Goal: Task Accomplishment & Management: Manage account settings

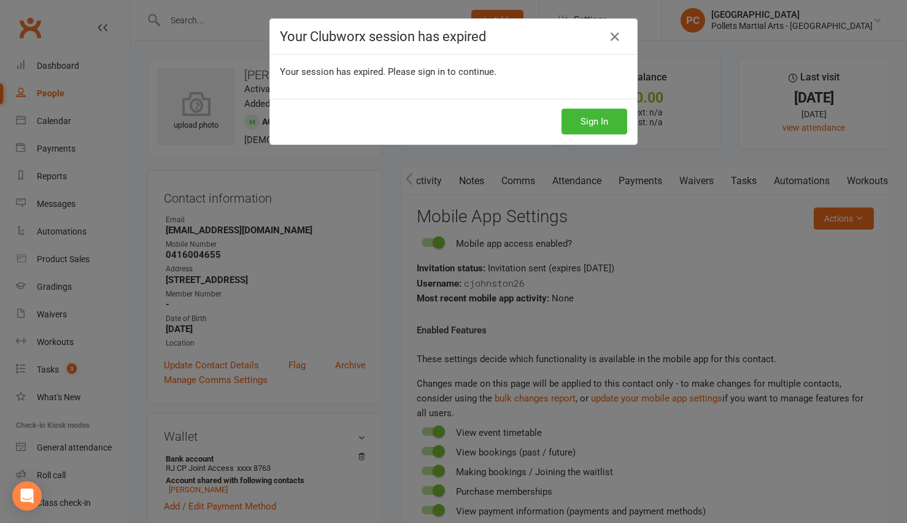
click at [587, 124] on button "Sign In" at bounding box center [595, 122] width 66 height 26
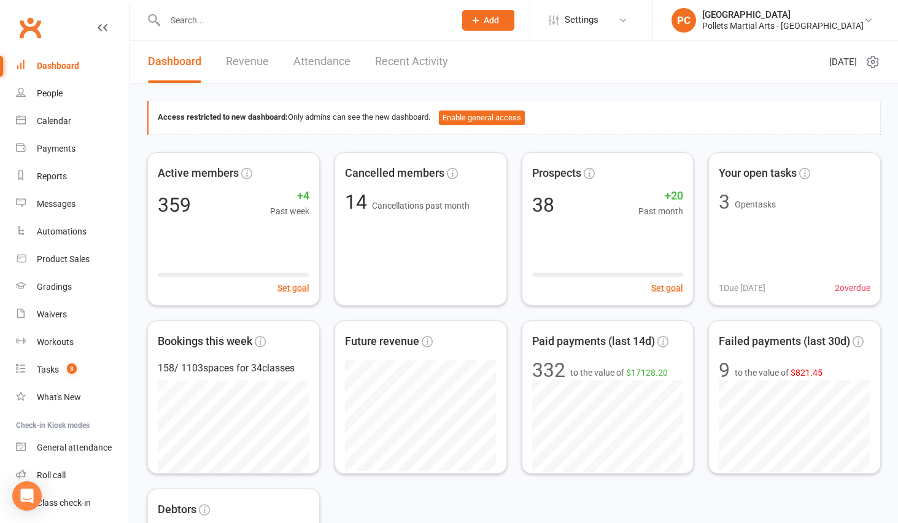
click at [53, 68] on div "Dashboard" at bounding box center [58, 66] width 42 height 10
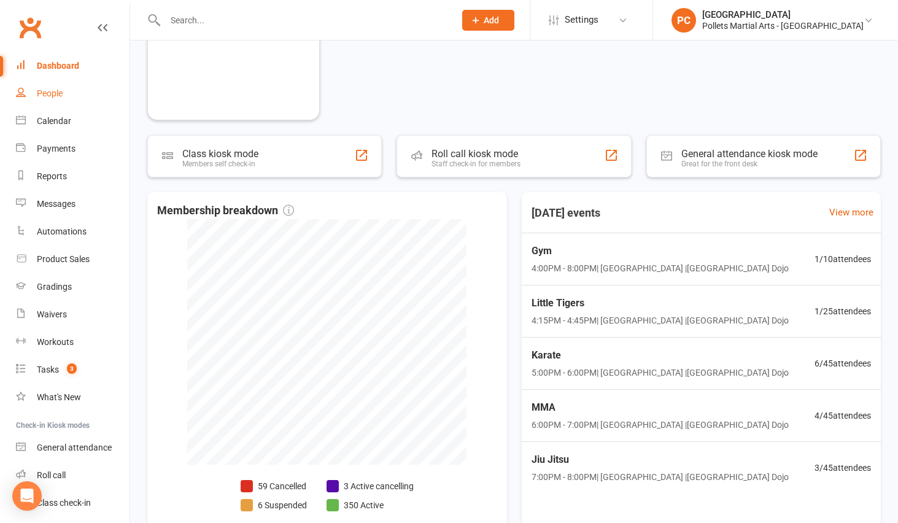
scroll to position [530, 0]
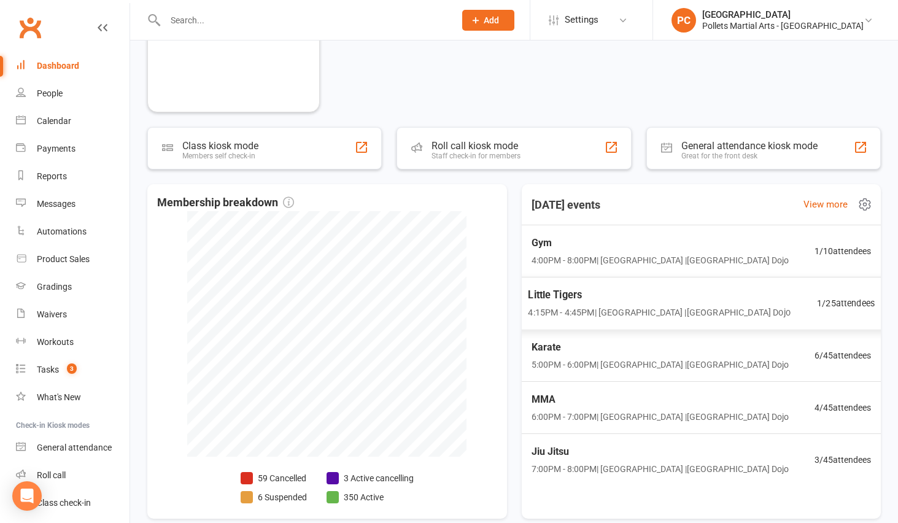
click at [653, 299] on span "Little Tigers" at bounding box center [659, 295] width 262 height 16
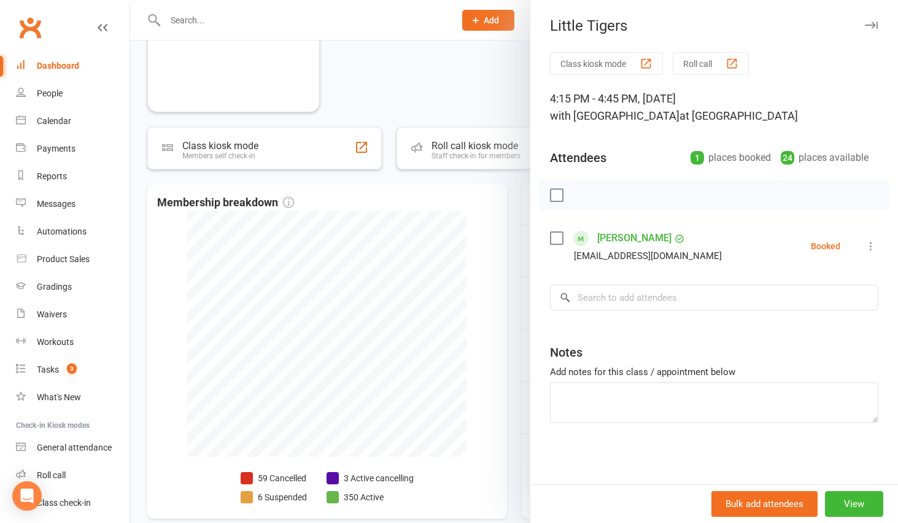
click at [465, 99] on div at bounding box center [514, 261] width 768 height 523
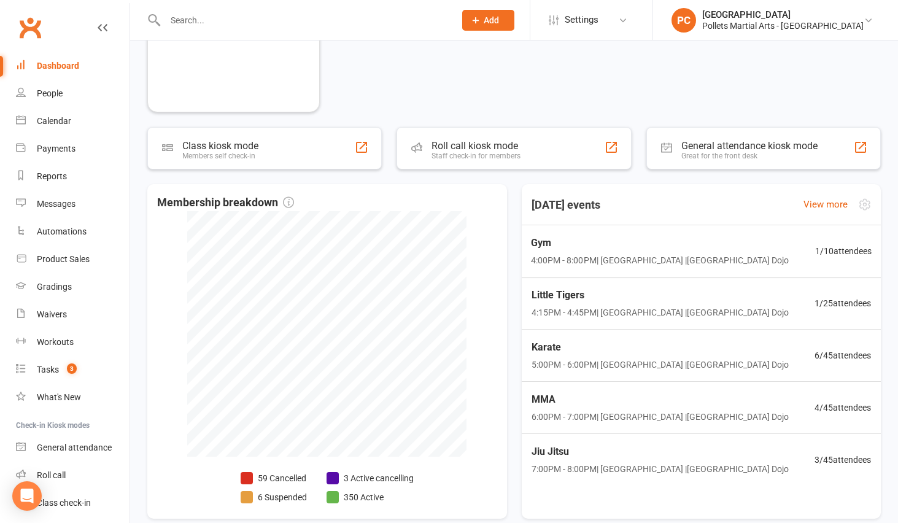
click at [644, 245] on span "Gym" at bounding box center [660, 243] width 258 height 16
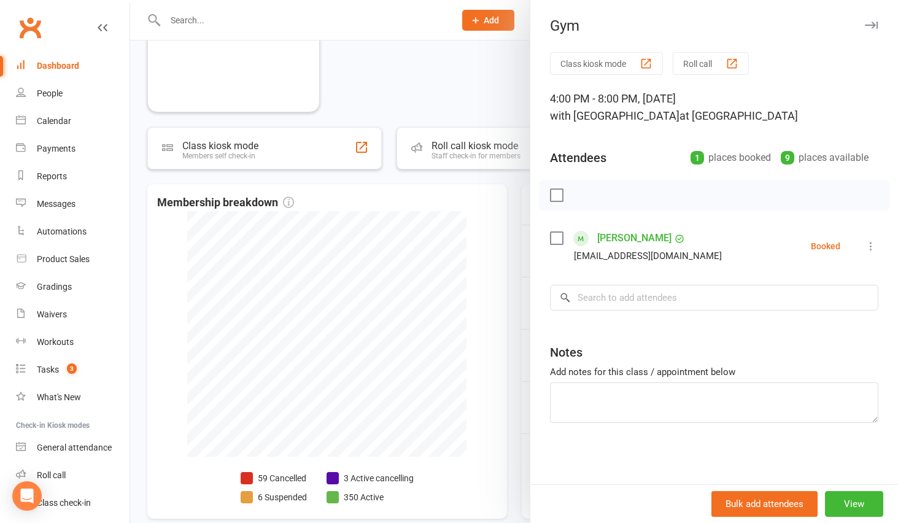
click at [486, 100] on div at bounding box center [514, 261] width 768 height 523
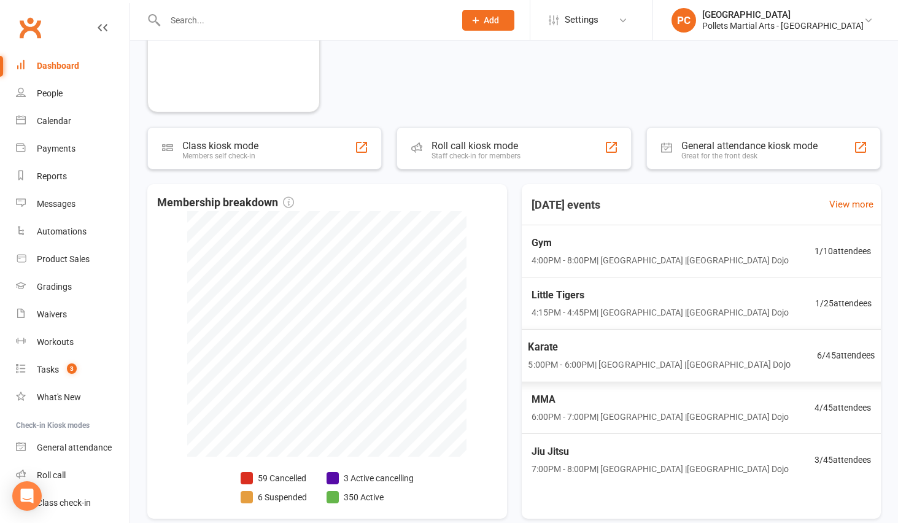
click at [703, 361] on span "5:00PM - 6:00PM | Pollets Castle Hill | Castle Hill Dojo" at bounding box center [659, 365] width 262 height 14
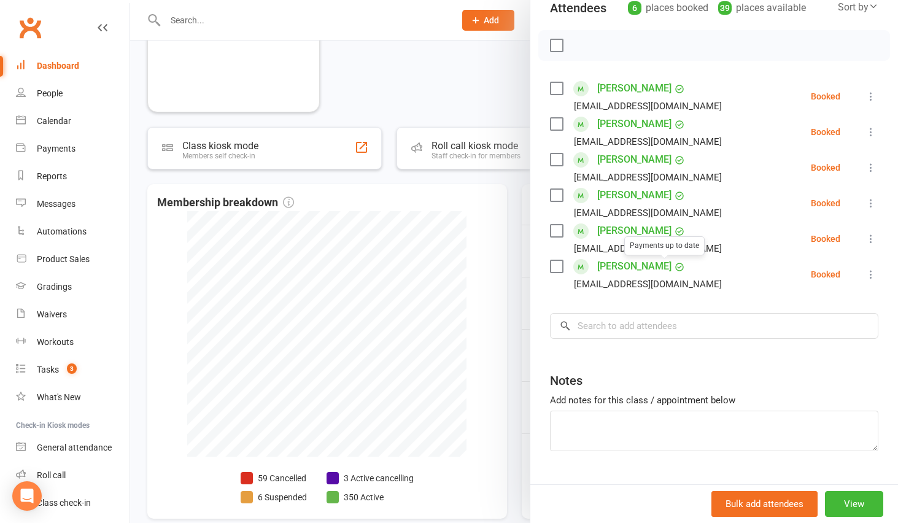
scroll to position [109, 0]
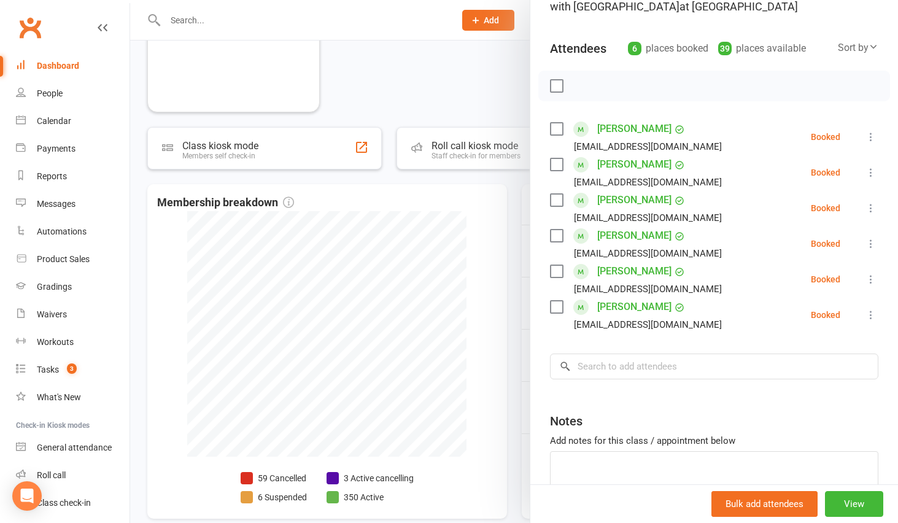
click at [481, 101] on div at bounding box center [514, 261] width 768 height 523
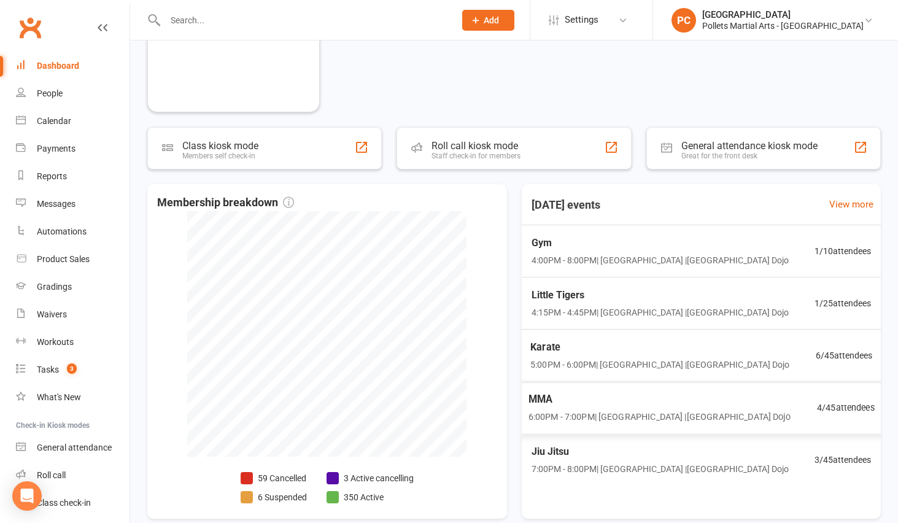
click at [675, 400] on span "MMA" at bounding box center [659, 400] width 262 height 16
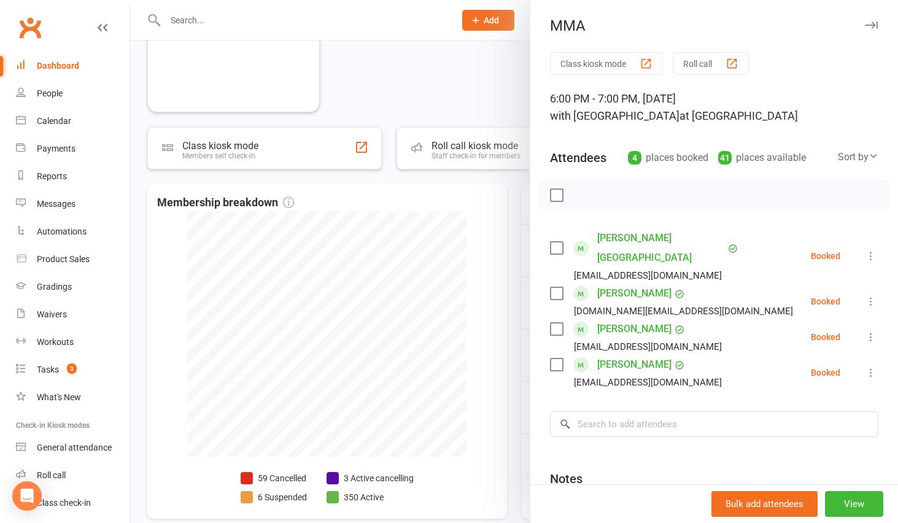
click at [469, 66] on div at bounding box center [514, 261] width 768 height 523
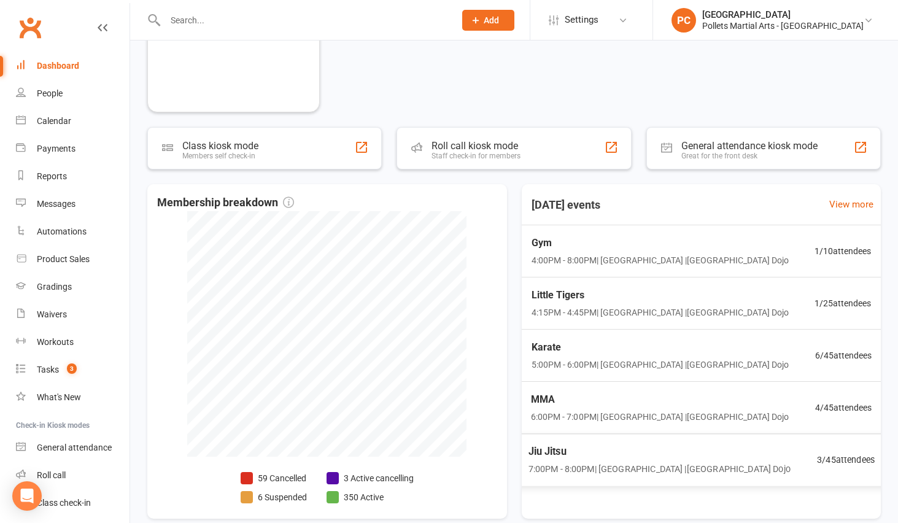
click at [690, 466] on span "7:00PM - 8:00PM | Pollets Castle Hill | Castle Hill Dojo" at bounding box center [659, 469] width 262 height 14
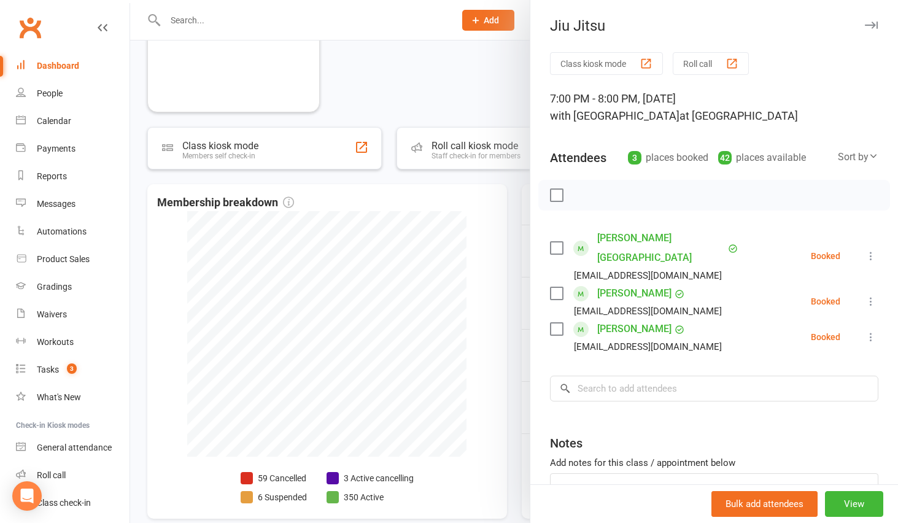
click at [482, 85] on div at bounding box center [514, 261] width 768 height 523
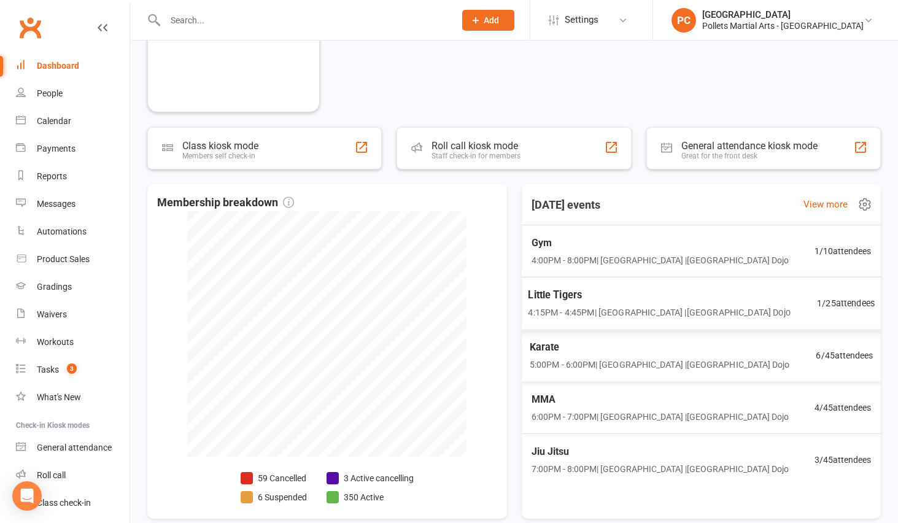
click at [665, 316] on span "4:15PM - 4:45PM | Pollets Castle Hill | Castle Hill Dojo" at bounding box center [659, 313] width 262 height 14
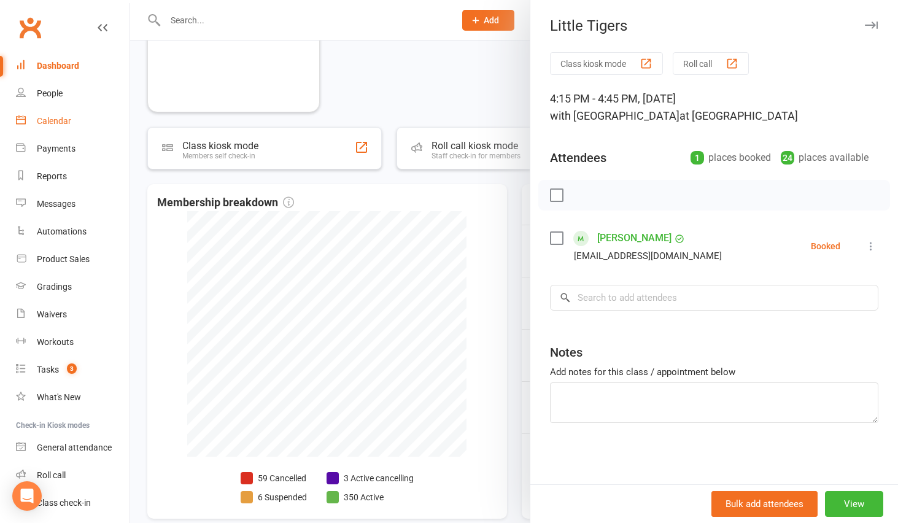
click at [46, 122] on div "Calendar" at bounding box center [54, 121] width 34 height 10
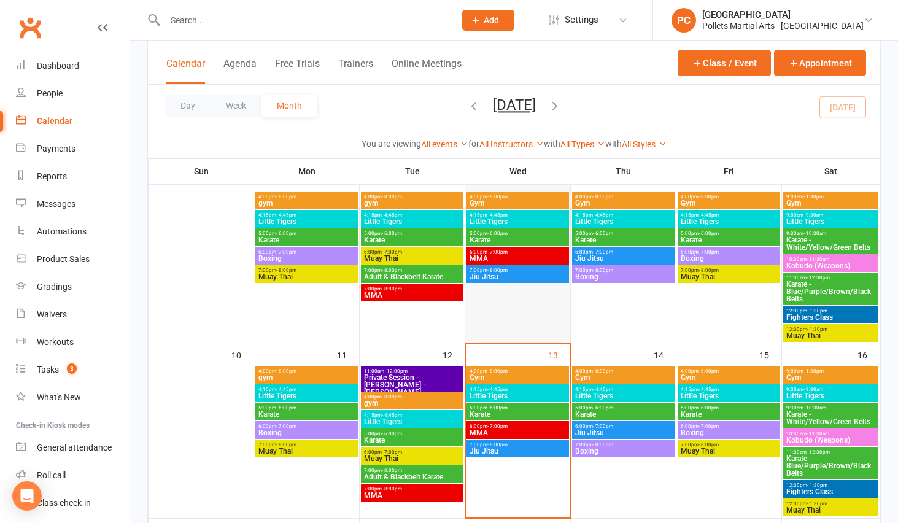
scroll to position [201, 0]
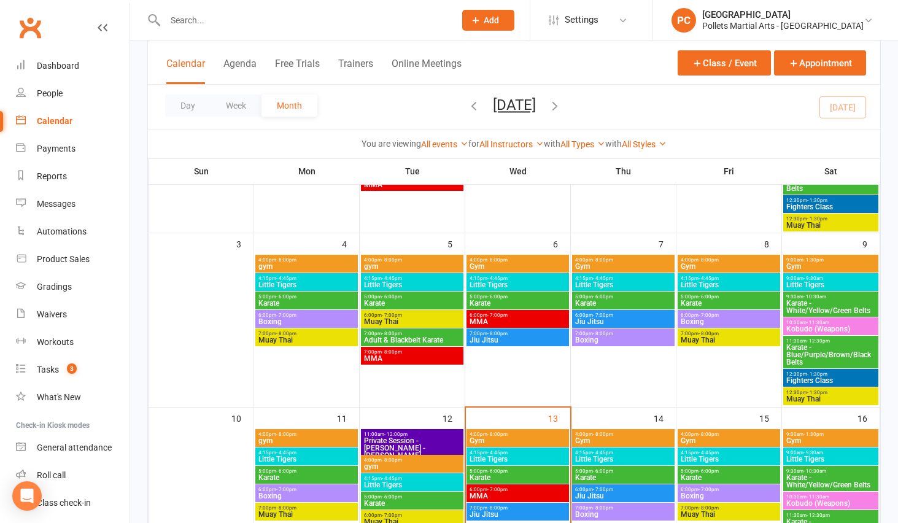
click at [522, 282] on span "Little Tigers" at bounding box center [518, 284] width 98 height 7
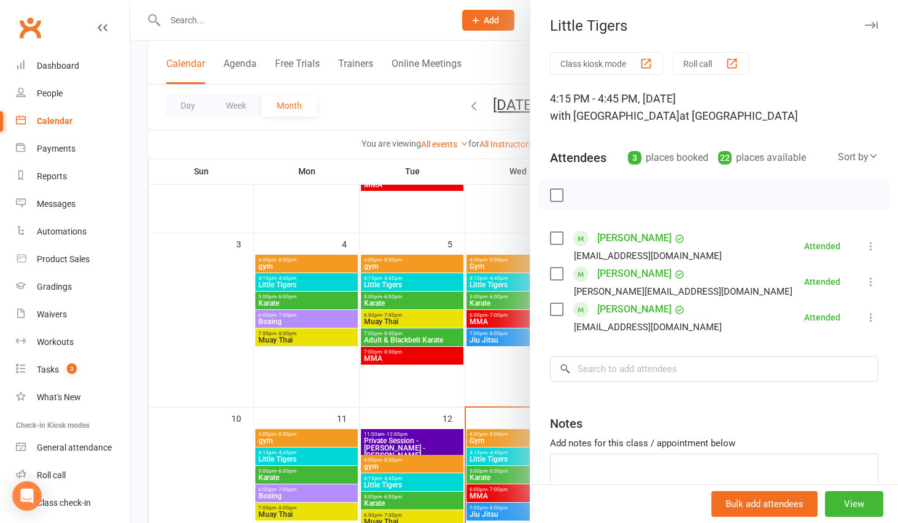
click at [511, 377] on div at bounding box center [514, 261] width 768 height 523
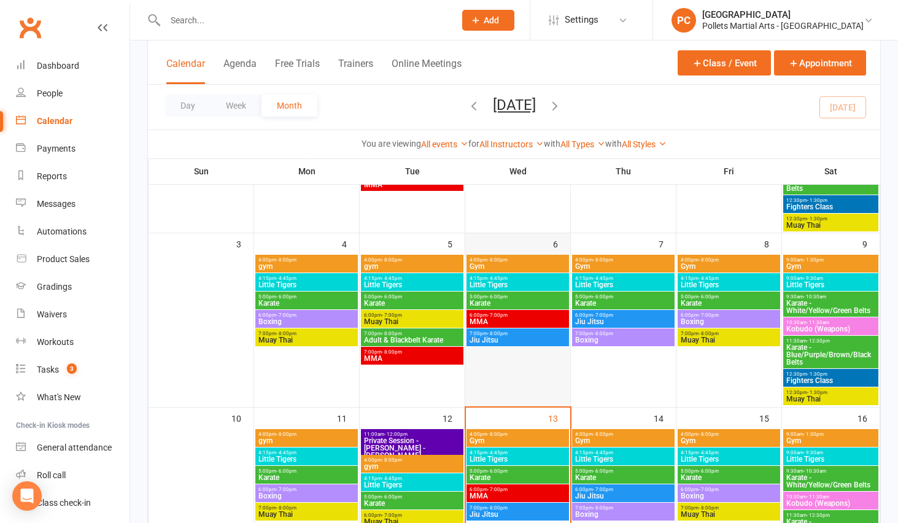
scroll to position [342, 0]
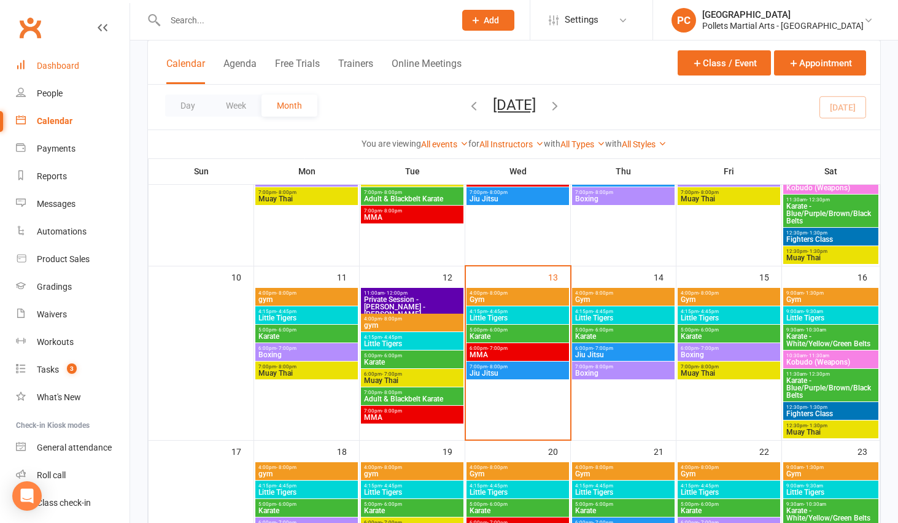
click at [65, 61] on div "Dashboard" at bounding box center [58, 66] width 42 height 10
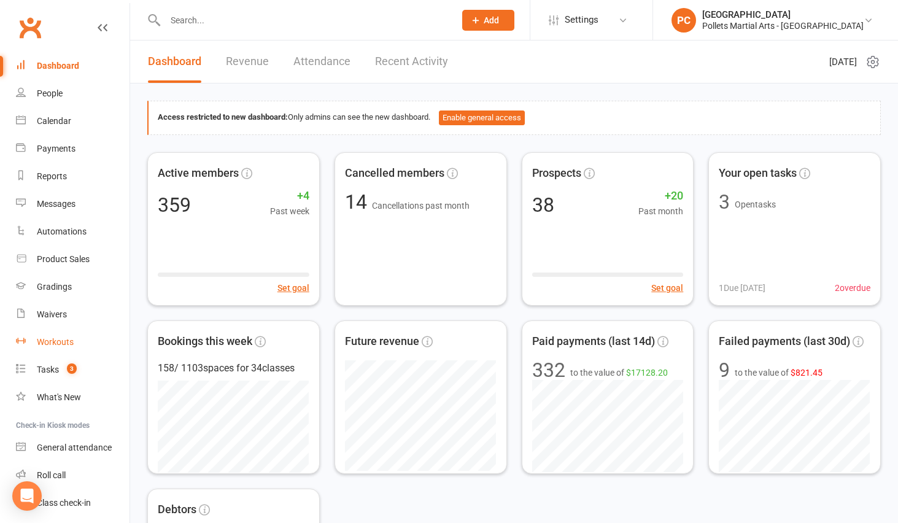
click at [67, 347] on link "Workouts" at bounding box center [73, 342] width 114 height 28
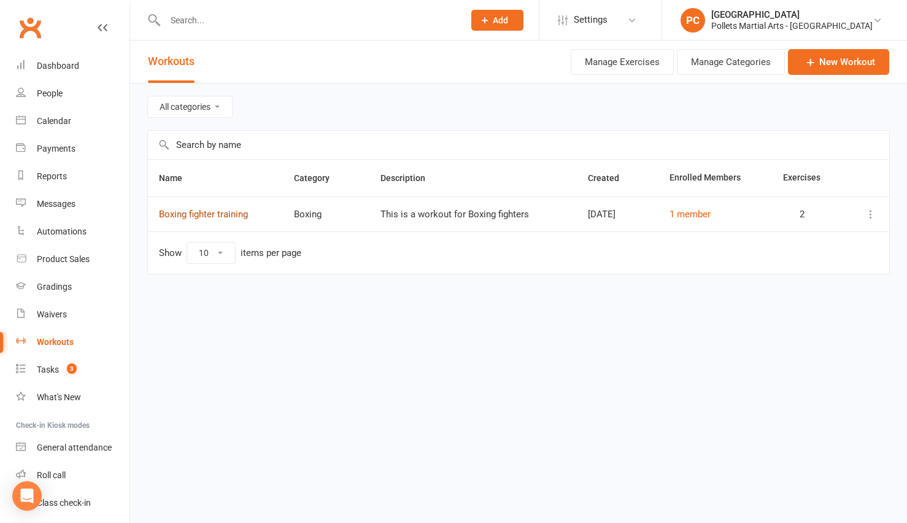
click at [193, 217] on link "Boxing fighter training" at bounding box center [203, 214] width 89 height 11
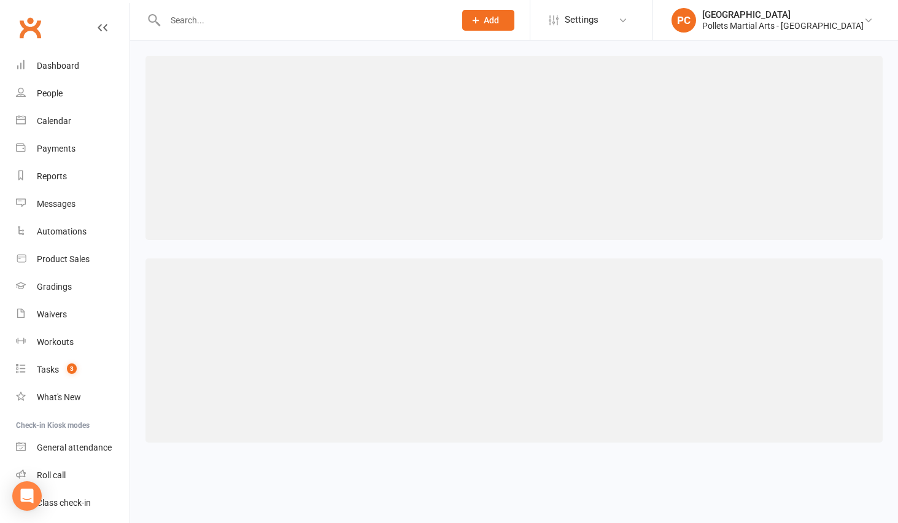
select select "434"
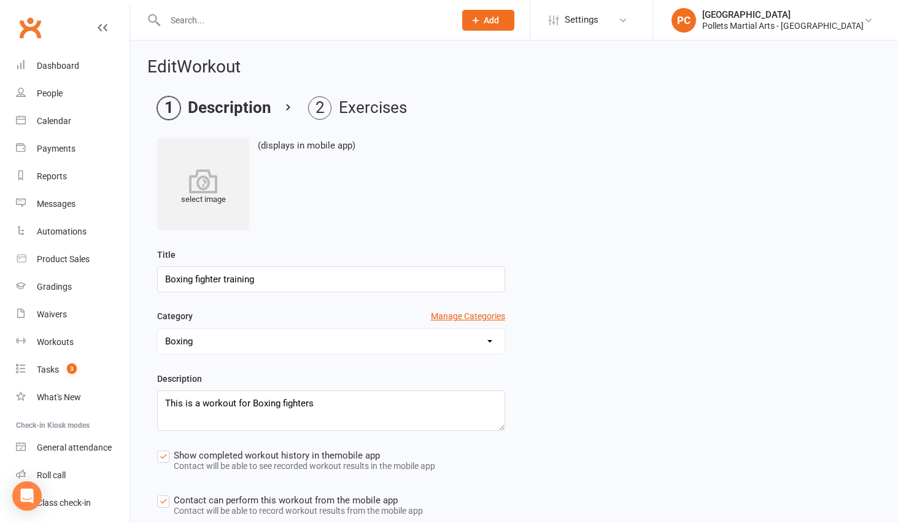
scroll to position [123, 0]
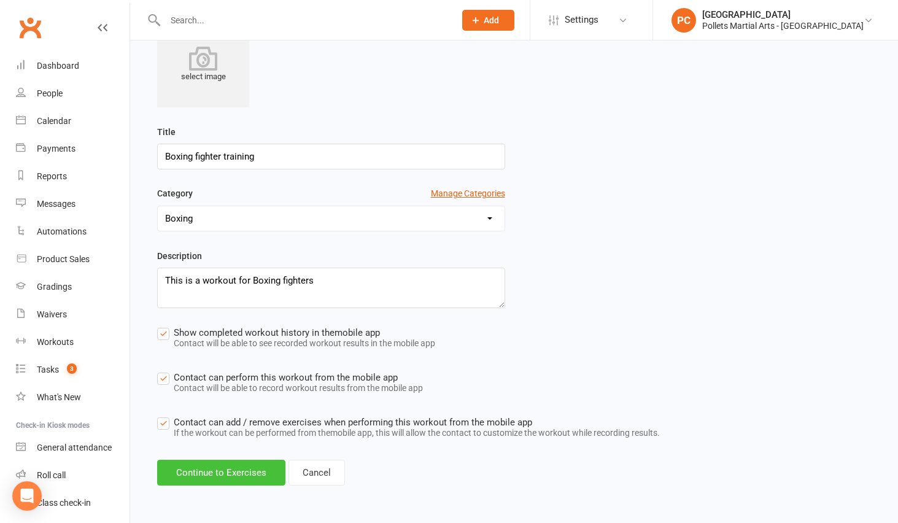
click at [218, 465] on button "Continue to Exercises" at bounding box center [221, 473] width 128 height 26
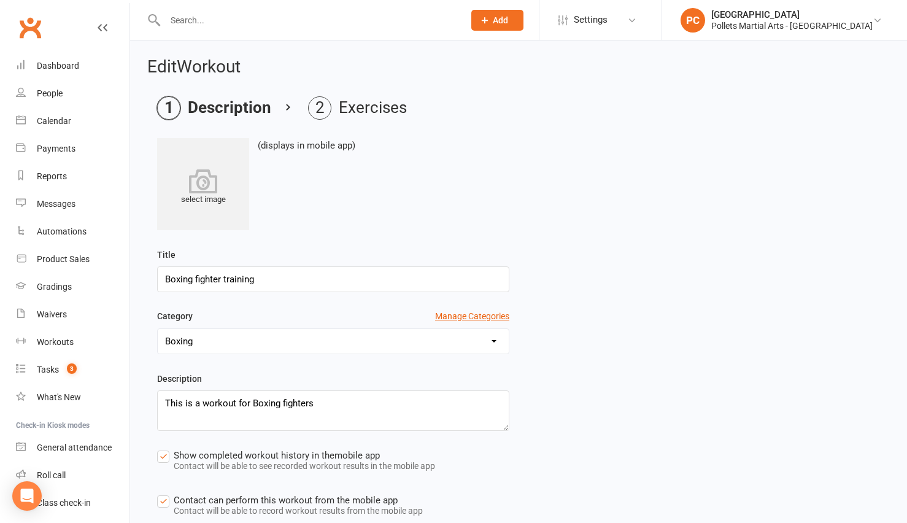
select select "Kilometres"
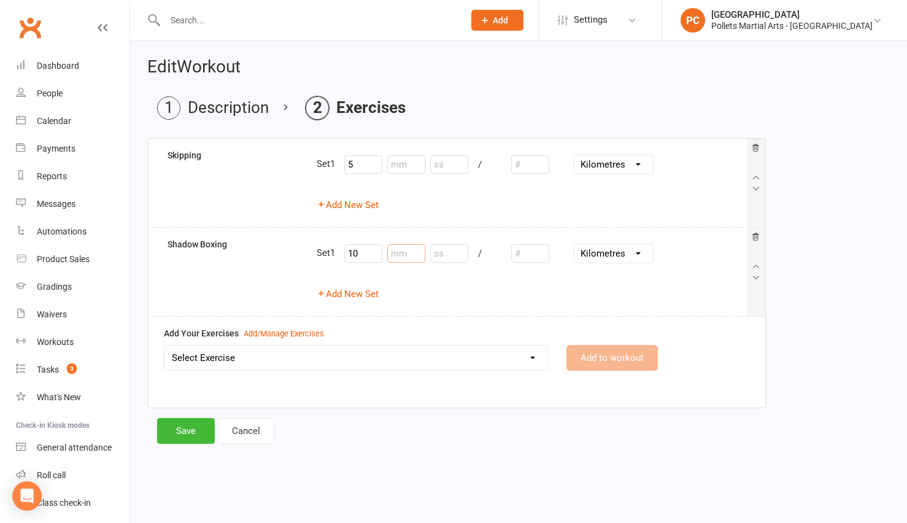
click at [411, 253] on input "number" at bounding box center [406, 253] width 38 height 18
click at [463, 251] on input "number" at bounding box center [449, 253] width 38 height 18
click at [388, 172] on div "5 /" at bounding box center [417, 164] width 147 height 18
click at [396, 166] on input "number" at bounding box center [406, 164] width 38 height 18
click at [643, 166] on select "Inches Yards Miles Centimetres Metres Kilometres" at bounding box center [613, 164] width 79 height 18
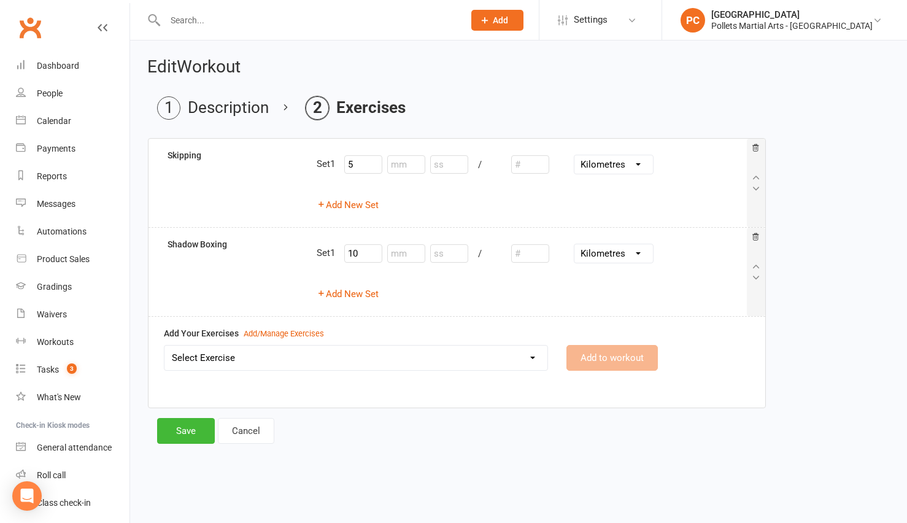
click at [670, 201] on div "Add New Set" at bounding box center [531, 205] width 429 height 15
click at [347, 293] on button "Add New Set" at bounding box center [348, 294] width 62 height 15
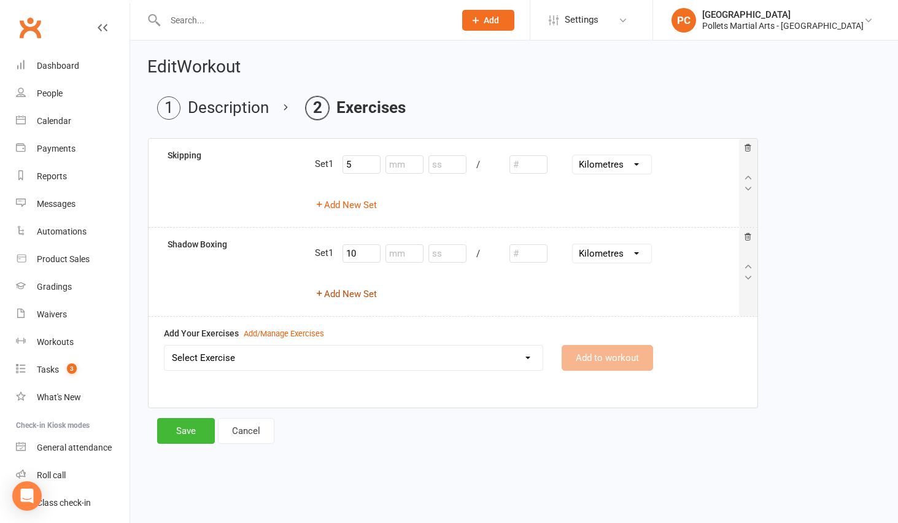
select select "Kilometres"
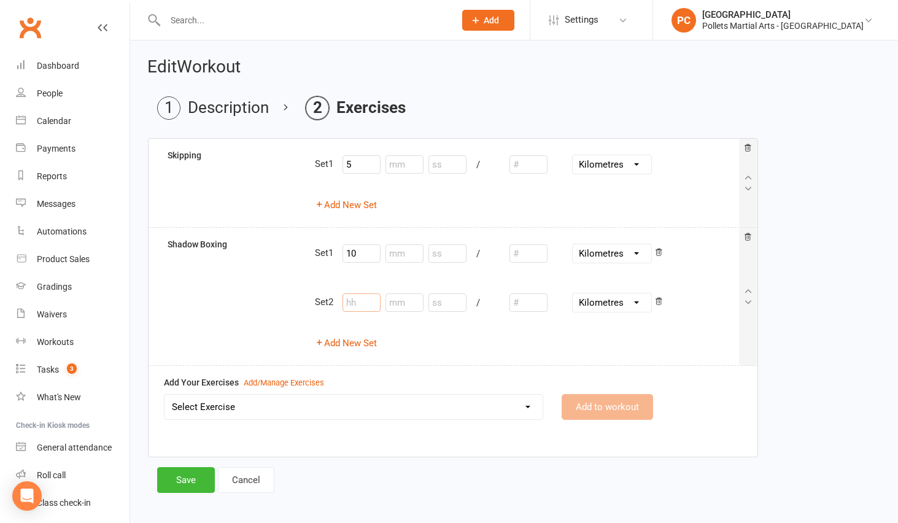
click at [379, 304] on input "number" at bounding box center [361, 302] width 38 height 18
click at [322, 253] on div "Set 1 10 / Inches Yards Miles Centimetres Metres Kilometres" at bounding box center [526, 253] width 423 height 32
click at [407, 251] on div "Skipping Set 1 5 / Inches Yards Miles Centimetres Metres Kilometres Add New Set…" at bounding box center [452, 252] width 589 height 227
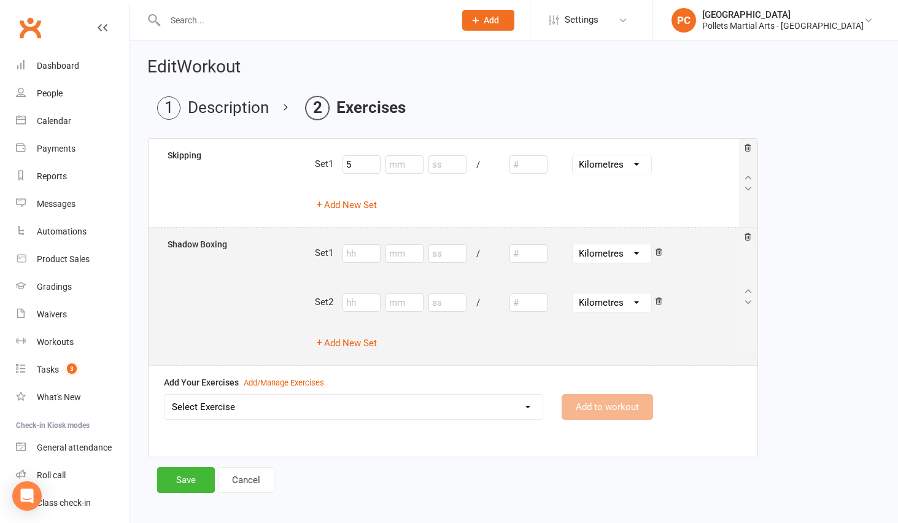
click at [408, 250] on div "Skipping Set 1 5 / Inches Yards Miles Centimetres Metres Kilometres Add New Set…" at bounding box center [452, 252] width 589 height 227
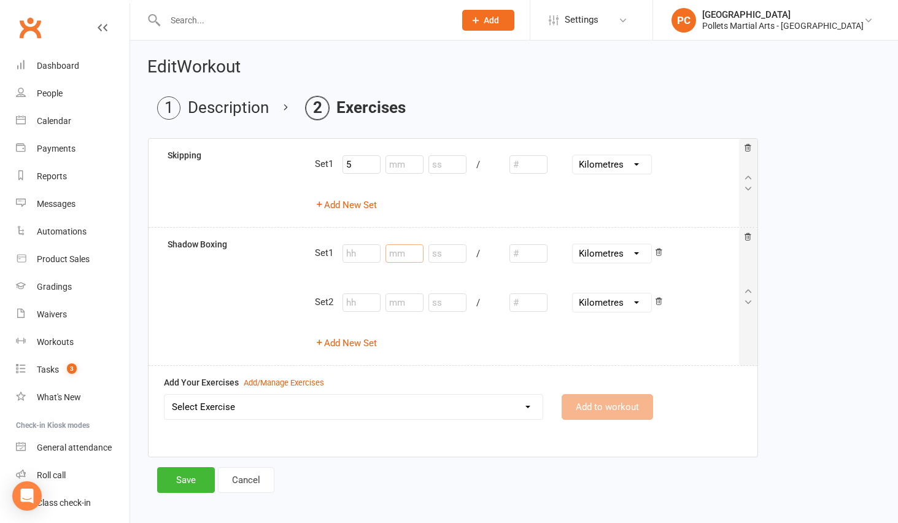
click at [409, 254] on input "number" at bounding box center [404, 253] width 38 height 18
type input "5"
click at [404, 170] on input "number" at bounding box center [404, 164] width 38 height 18
drag, startPoint x: 364, startPoint y: 169, endPoint x: 323, endPoint y: 173, distance: 41.3
click at [322, 173] on div "Set 1 5 / Inches Yards Miles Centimetres Metres Kilometres" at bounding box center [526, 165] width 423 height 32
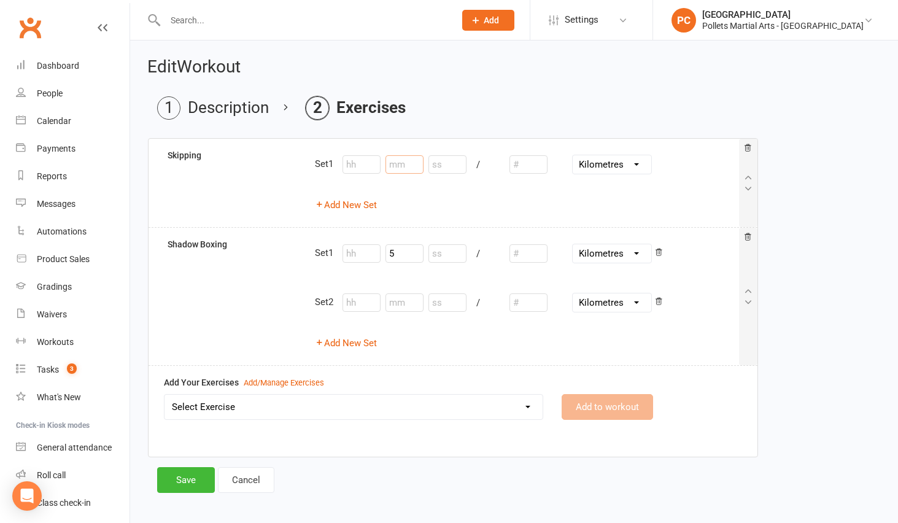
click at [410, 167] on input "number" at bounding box center [404, 164] width 38 height 18
type input "5"
click at [409, 256] on input "5" at bounding box center [404, 253] width 38 height 18
click at [750, 239] on icon at bounding box center [747, 237] width 9 height 9
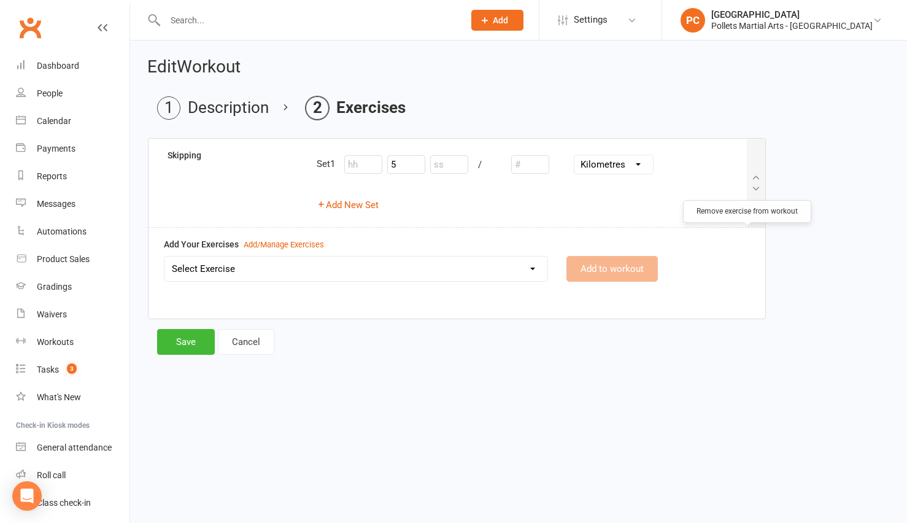
click at [243, 271] on select "Select Exercise Shadow Boxing Skipping" at bounding box center [355, 269] width 383 height 25
select select "11940"
click at [164, 257] on select "Select Exercise Shadow Boxing Skipping" at bounding box center [355, 269] width 383 height 25
click at [590, 269] on button "Add to workout" at bounding box center [611, 269] width 91 height 26
select select
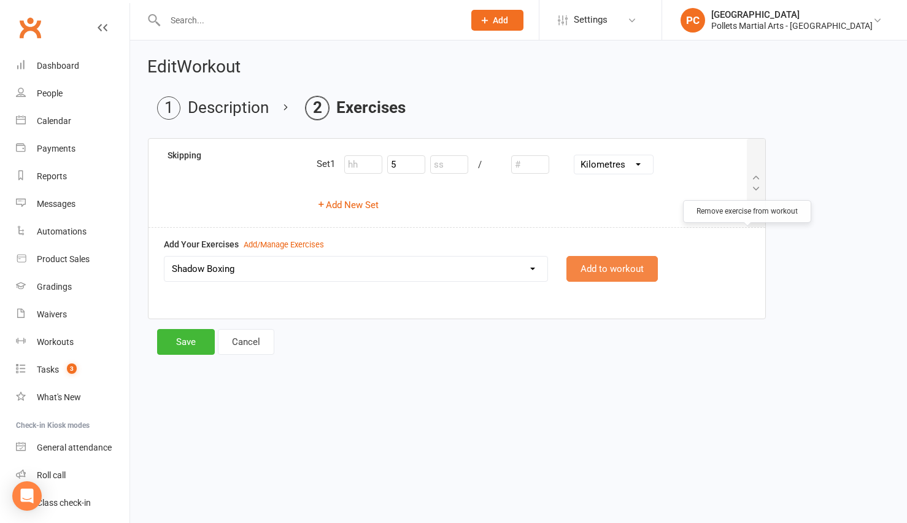
select select "Kilometres"
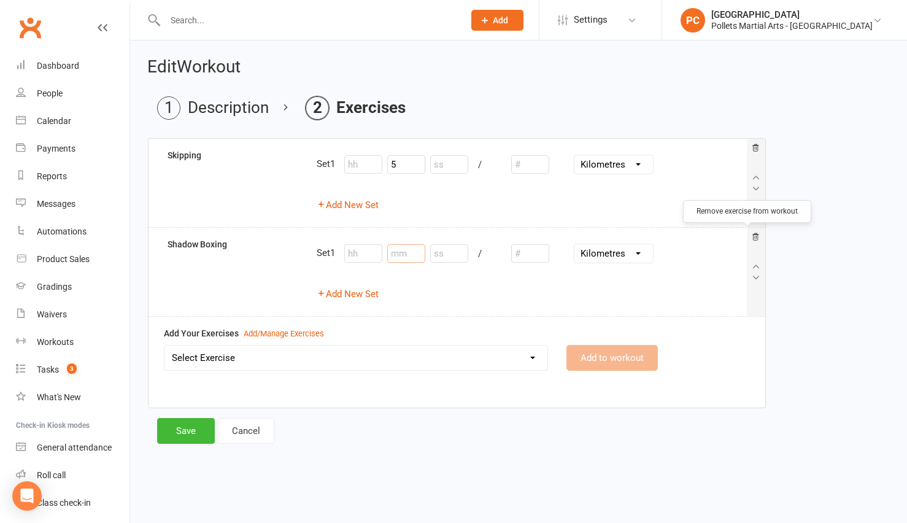
click at [403, 259] on input "number" at bounding box center [406, 253] width 38 height 18
click at [548, 292] on div "Add New Set" at bounding box center [531, 294] width 429 height 15
type input "5"
click at [623, 260] on select "Inches Yards Miles Centimetres Metres Kilometres" at bounding box center [613, 253] width 79 height 18
click at [577, 244] on select "Inches Yards Miles Centimetres Metres Kilometres" at bounding box center [613, 253] width 79 height 18
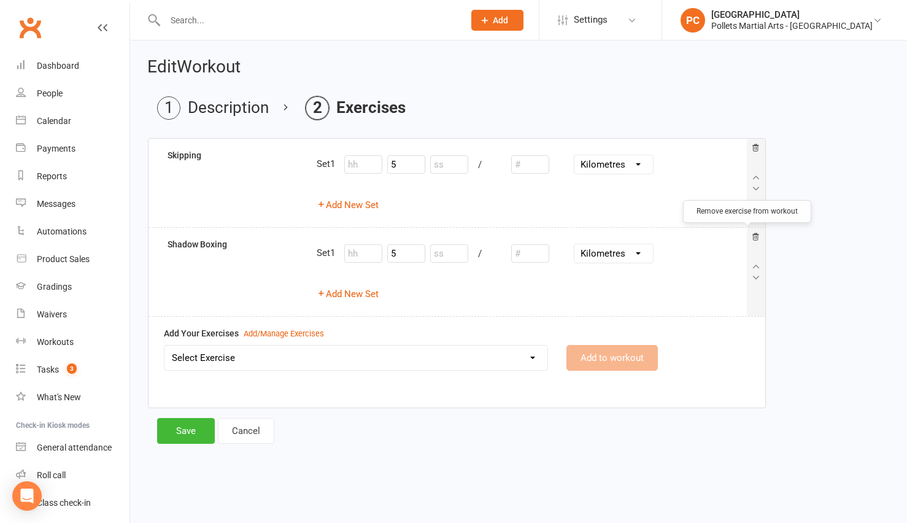
click at [500, 323] on div "Add Your Exercises Add/Manage Exercises Select Exercise Shadow Boxing Skipping …" at bounding box center [457, 358] width 617 height 82
click at [277, 333] on div "Add/Manage Exercises" at bounding box center [284, 334] width 80 height 13
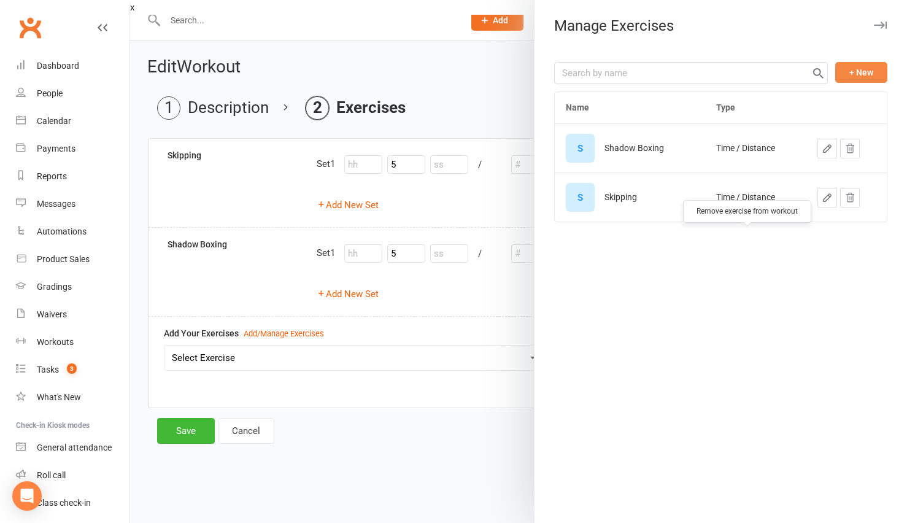
click at [848, 69] on button "+ New" at bounding box center [861, 72] width 52 height 21
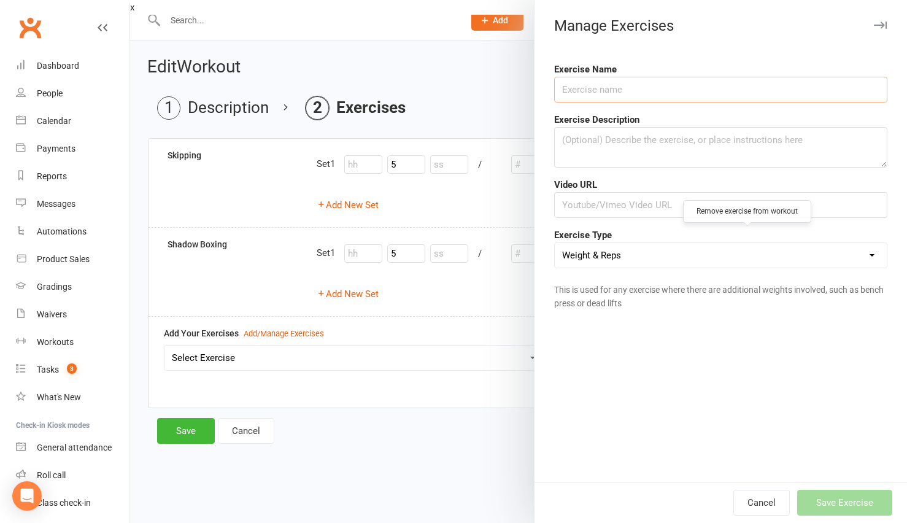
click at [619, 85] on input "text" at bounding box center [720, 90] width 333 height 26
type input "Bag work"
click at [628, 257] on select "Weight & Reps Time / Distance Weights, Reps, Time & Distance Just Reps Display …" at bounding box center [721, 255] width 332 height 25
select select "time_or_distance"
click at [555, 243] on select "Weight & Reps Time / Distance Weights, Reps, Time & Distance Just Reps Display …" at bounding box center [721, 255] width 332 height 25
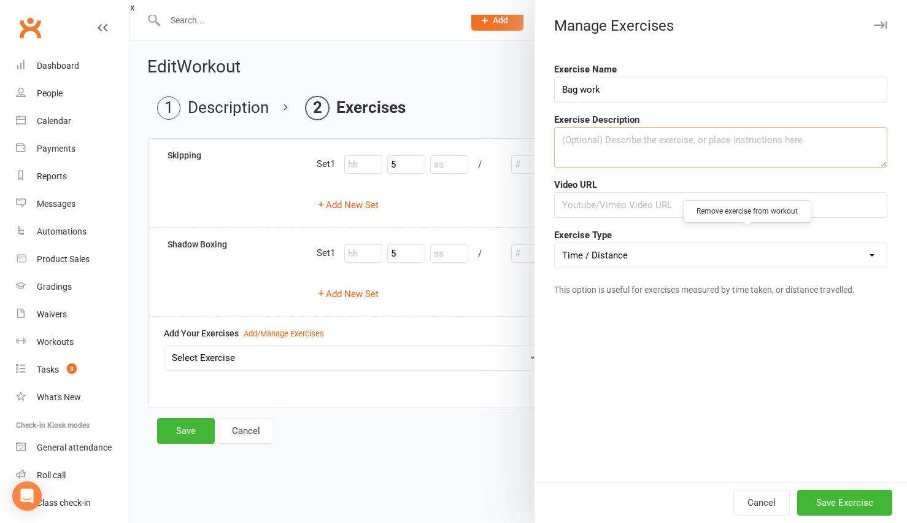
click at [619, 150] on textarea at bounding box center [720, 147] width 333 height 41
click at [748, 508] on button "Cancel" at bounding box center [761, 503] width 56 height 26
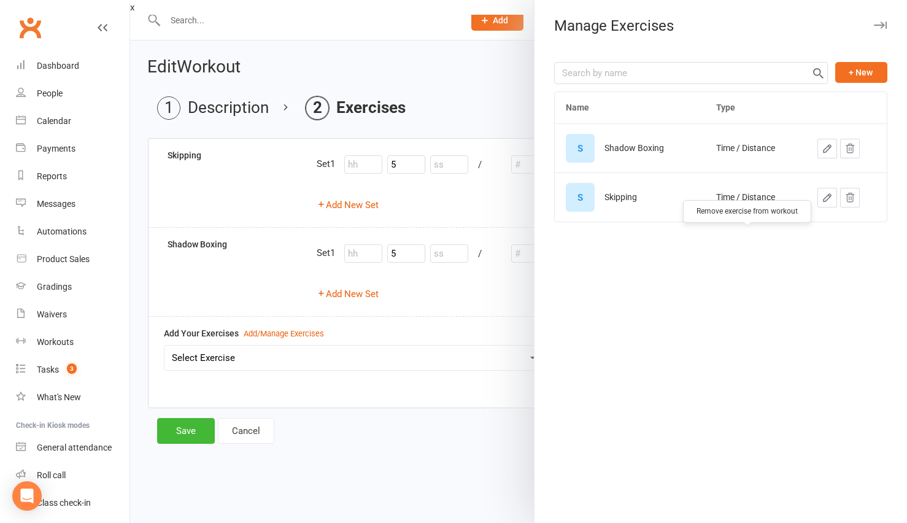
click at [489, 38] on div at bounding box center [518, 261] width 777 height 523
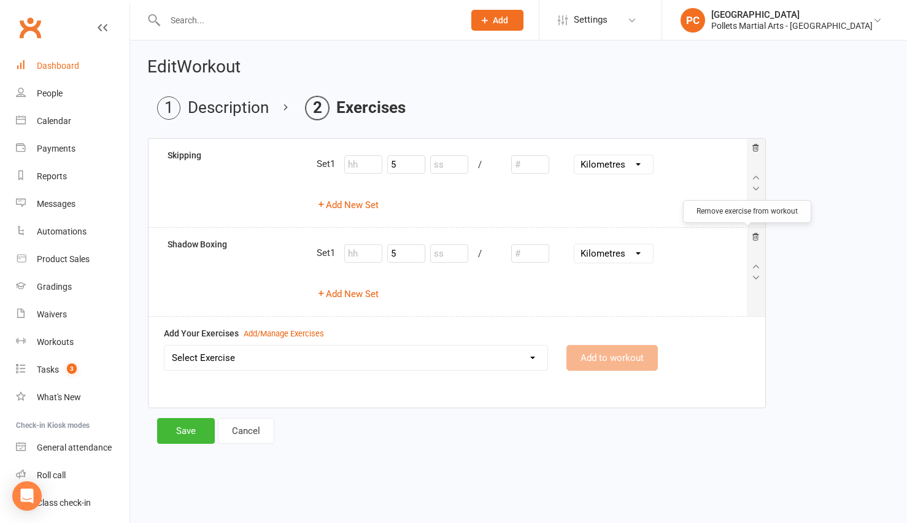
click at [74, 66] on div "Dashboard" at bounding box center [58, 66] width 42 height 10
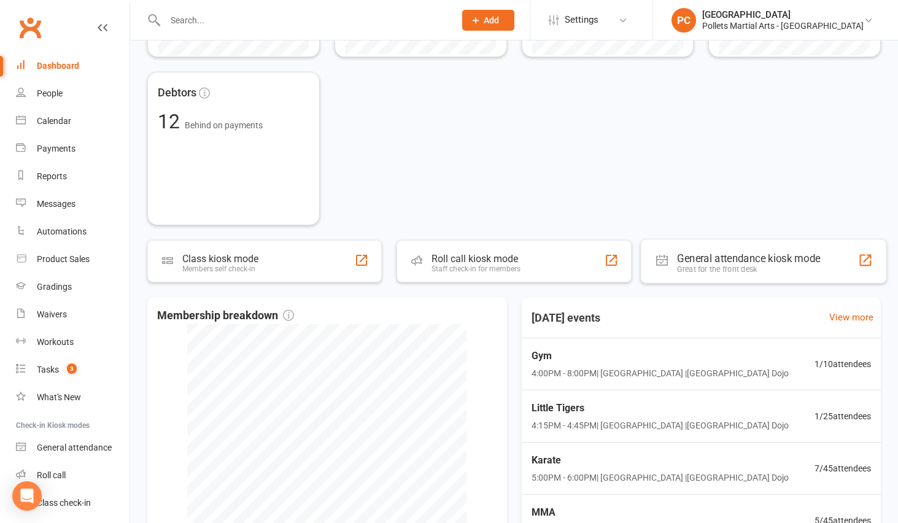
scroll to position [590, 0]
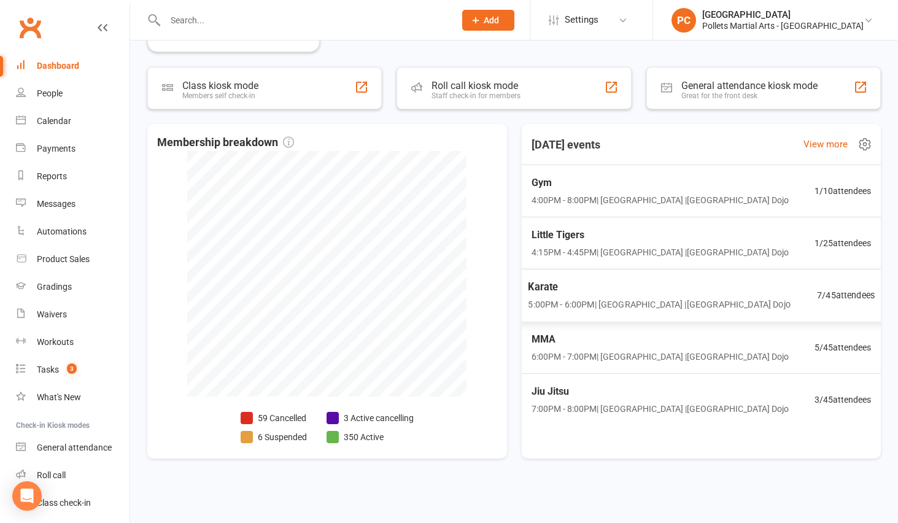
click at [685, 312] on div "Karate 5:00PM - 6:00PM | Pollets Castle Hill | Castle Hill Dojo 7 / 45 attendees" at bounding box center [700, 295] width 377 height 53
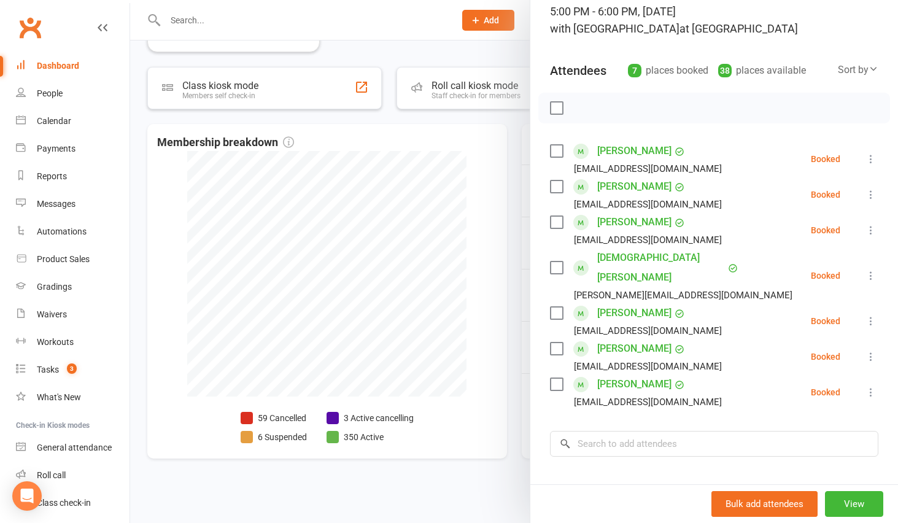
scroll to position [50, 0]
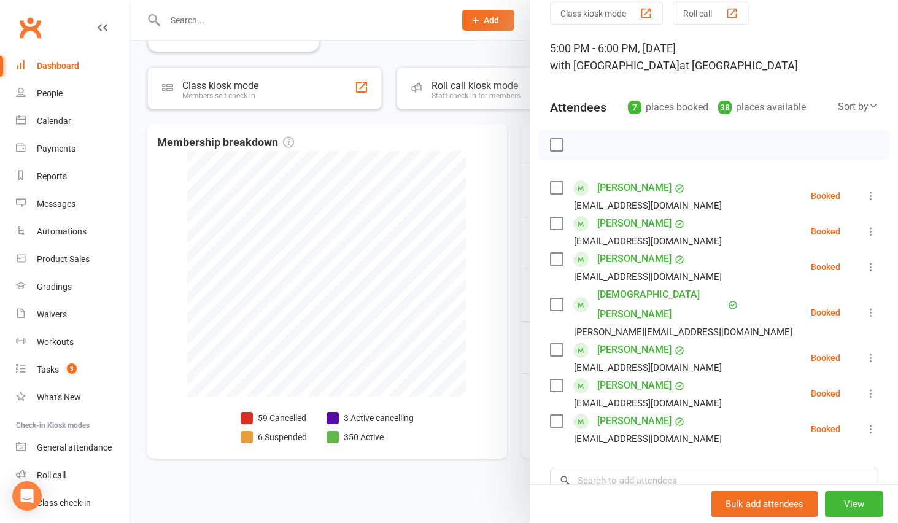
click at [514, 252] on div at bounding box center [514, 261] width 768 height 523
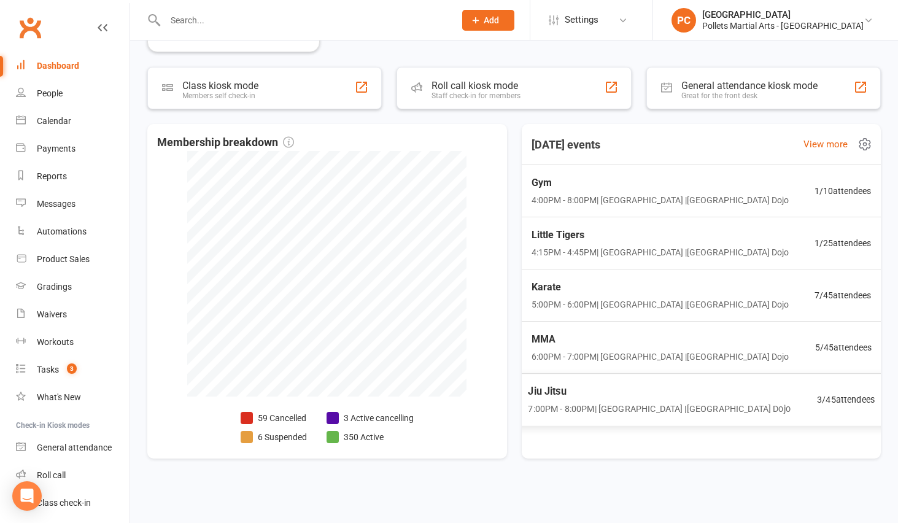
click at [651, 395] on span "Jiu Jitsu" at bounding box center [659, 392] width 262 height 16
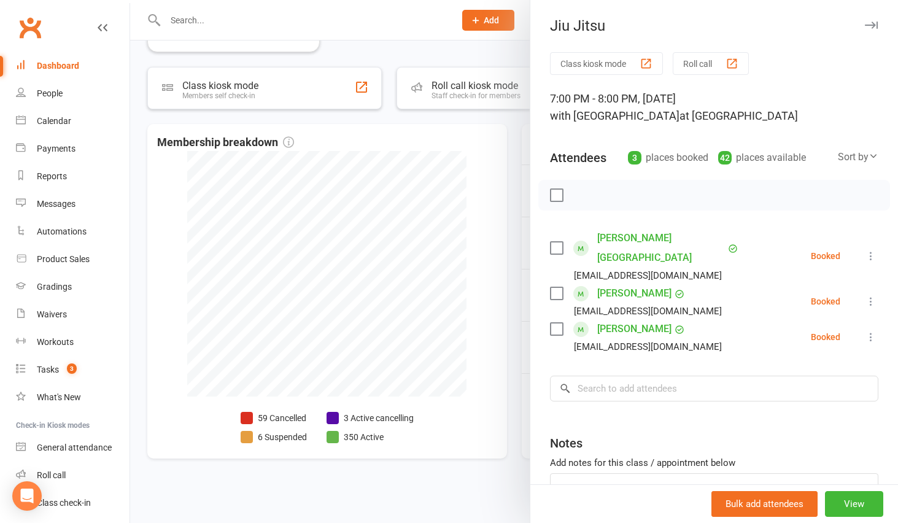
click at [511, 274] on div at bounding box center [514, 261] width 768 height 523
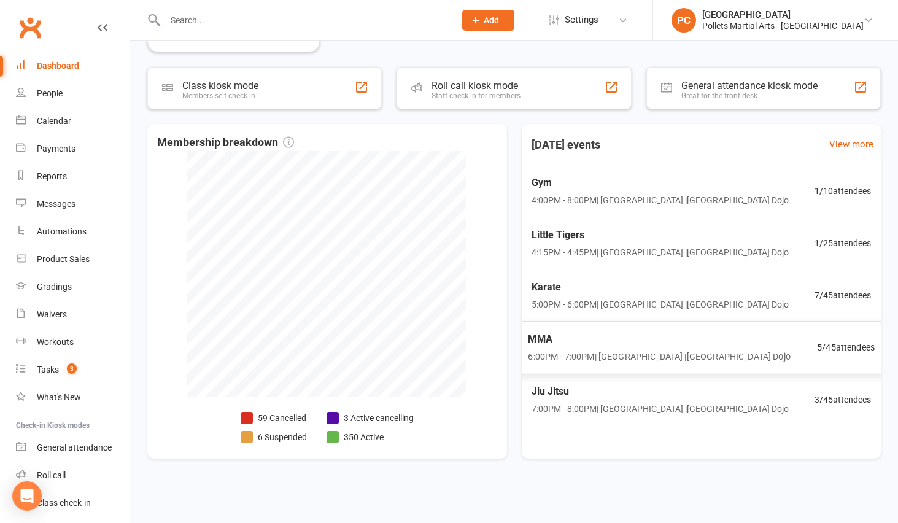
click at [608, 347] on span "MMA" at bounding box center [659, 339] width 262 height 16
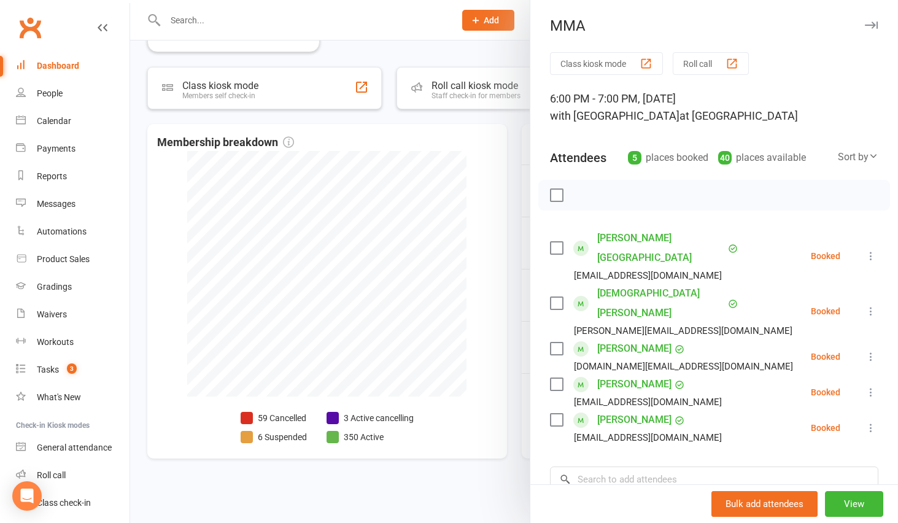
click at [513, 295] on div at bounding box center [514, 261] width 768 height 523
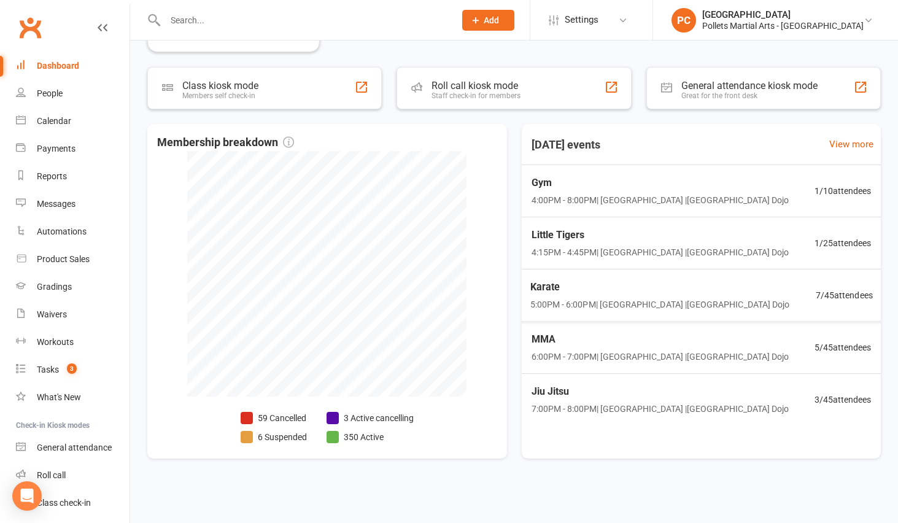
click at [598, 305] on span "5:00PM - 6:00PM | Pollets Castle Hill | Castle Hill Dojo" at bounding box center [659, 305] width 259 height 14
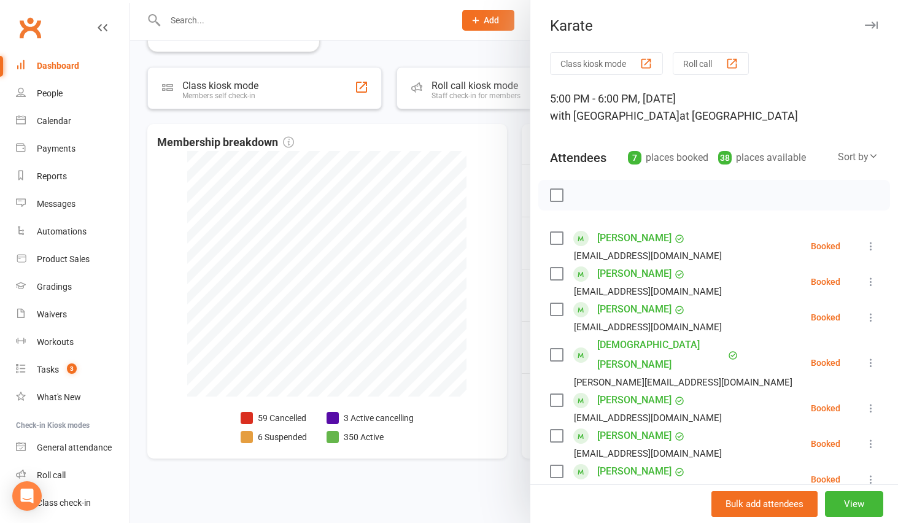
click at [511, 286] on div at bounding box center [514, 261] width 768 height 523
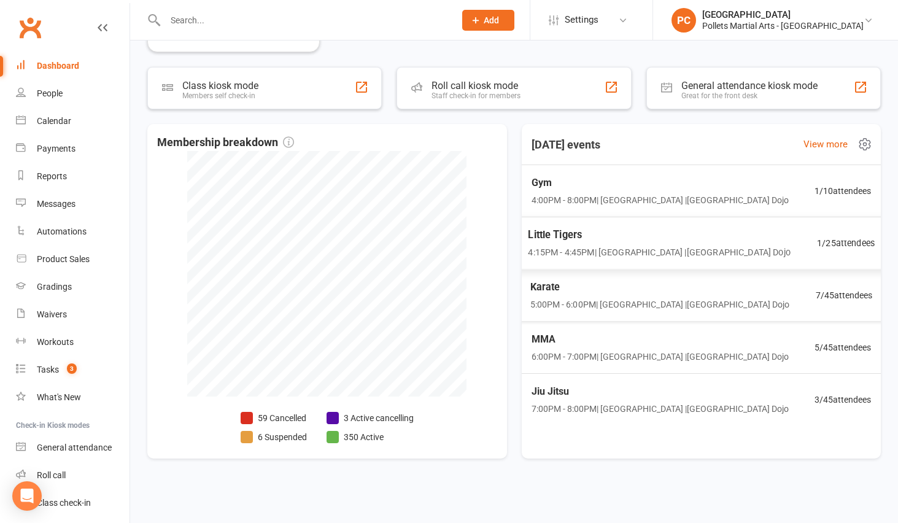
click at [672, 249] on span "4:15PM - 4:45PM | Pollets Castle Hill | Castle Hill Dojo" at bounding box center [659, 252] width 262 height 14
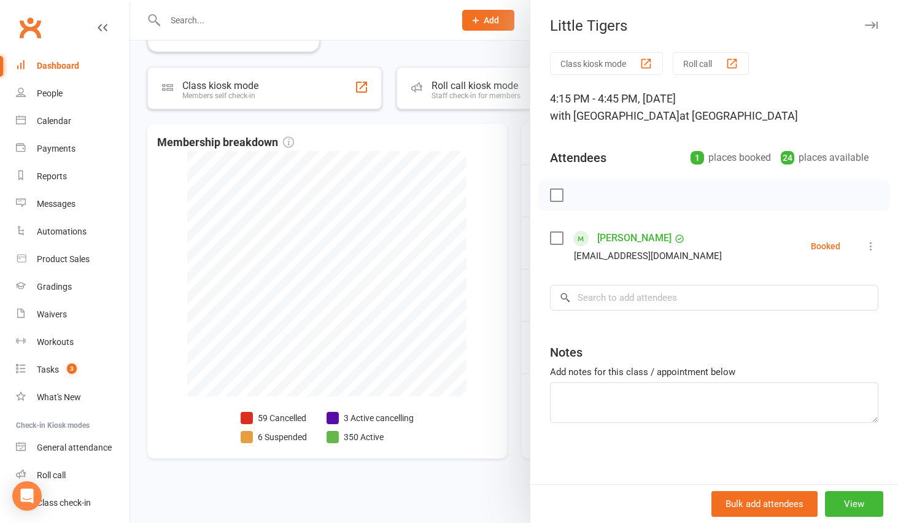
click at [518, 230] on div at bounding box center [514, 261] width 768 height 523
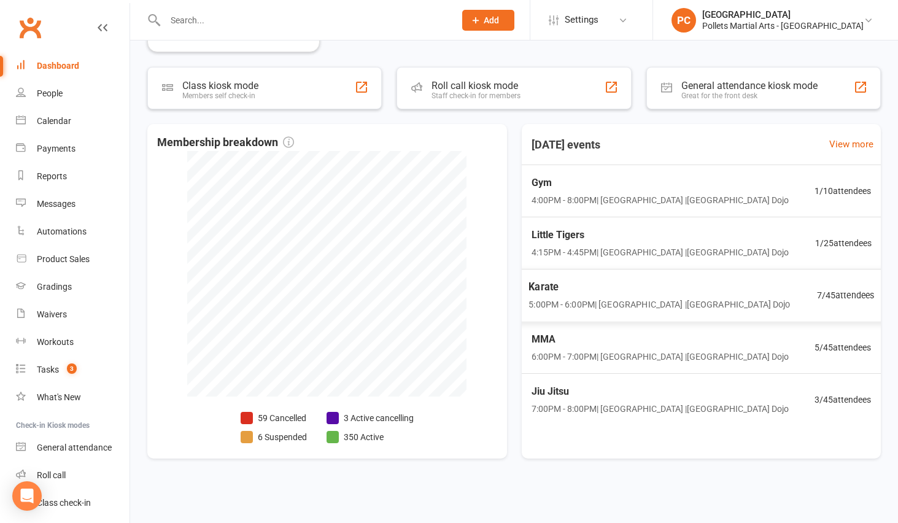
click at [647, 308] on span "5:00PM - 6:00PM | Pollets Castle Hill | Castle Hill Dojo" at bounding box center [658, 305] width 261 height 14
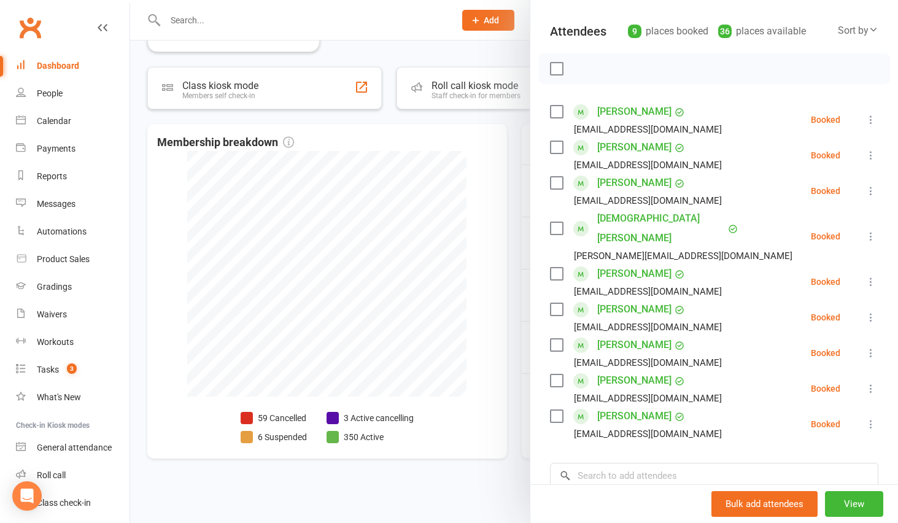
scroll to position [0, 0]
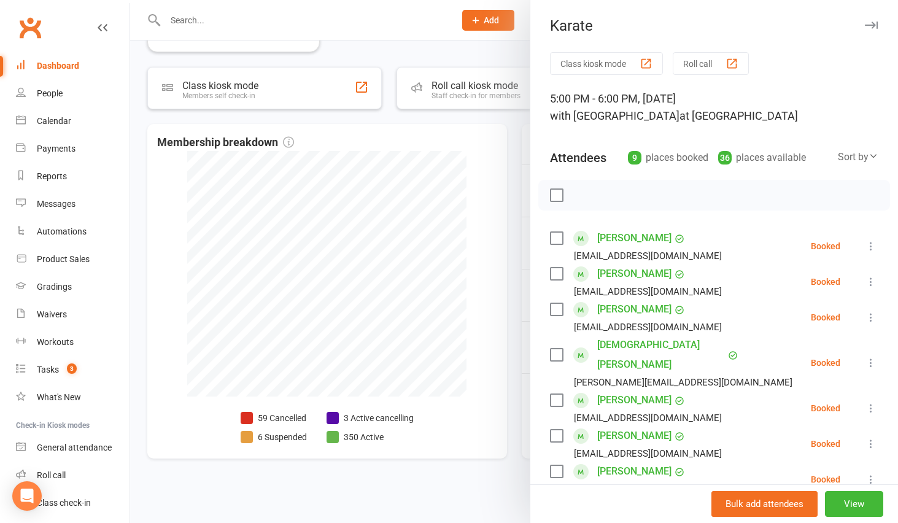
click at [512, 238] on div at bounding box center [514, 261] width 768 height 523
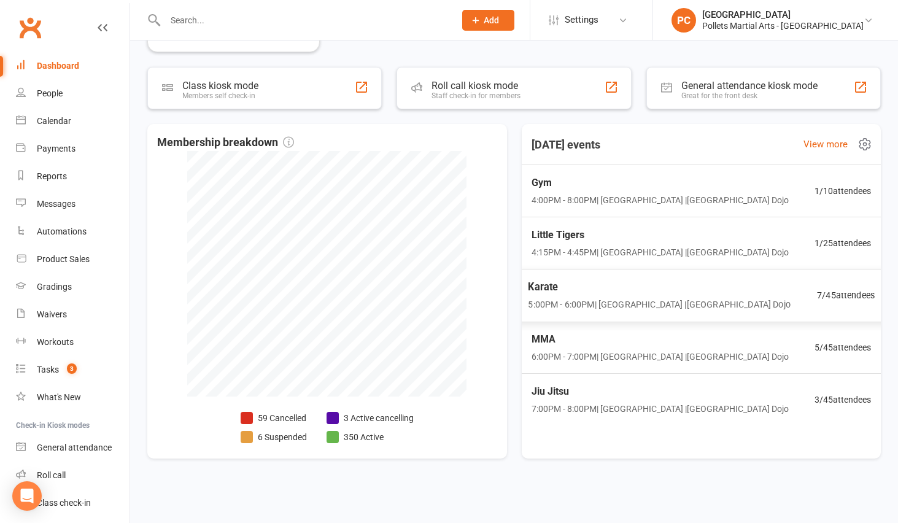
click at [614, 282] on span "Karate" at bounding box center [659, 287] width 262 height 16
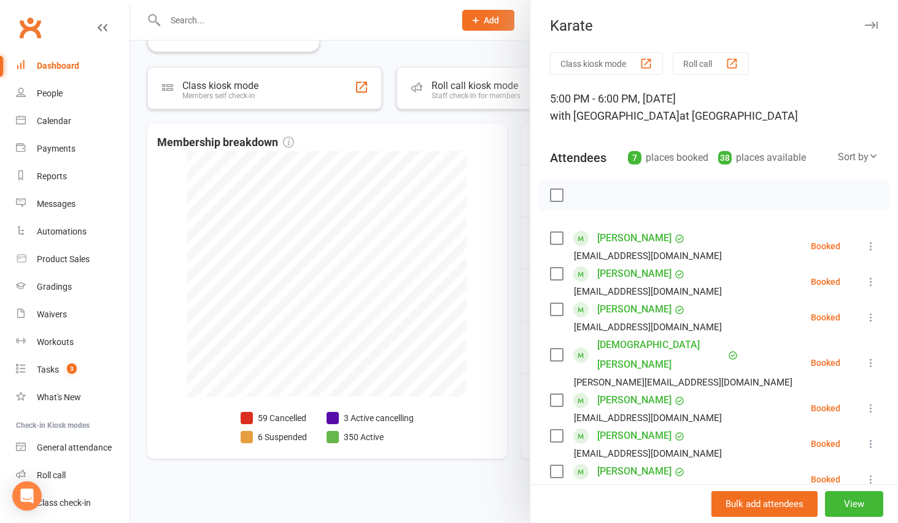
click at [516, 242] on div at bounding box center [514, 261] width 768 height 523
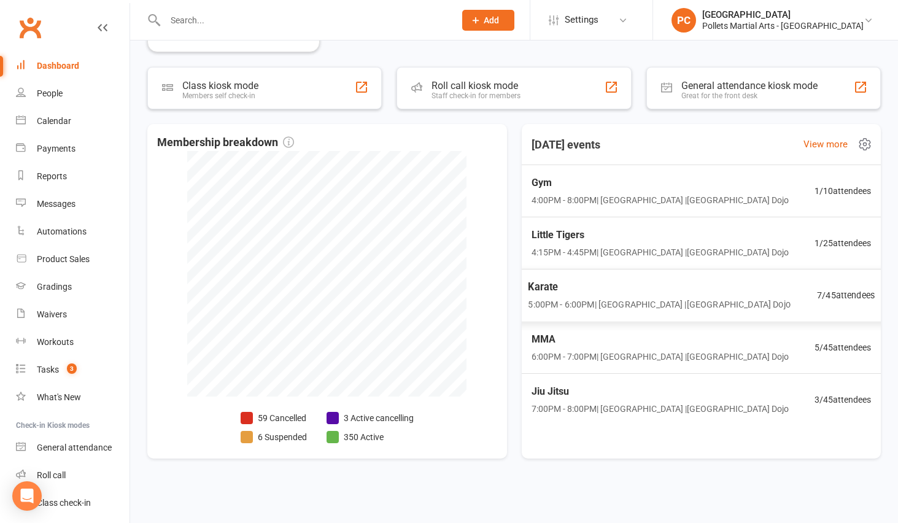
click at [668, 287] on span "Karate" at bounding box center [659, 287] width 262 height 16
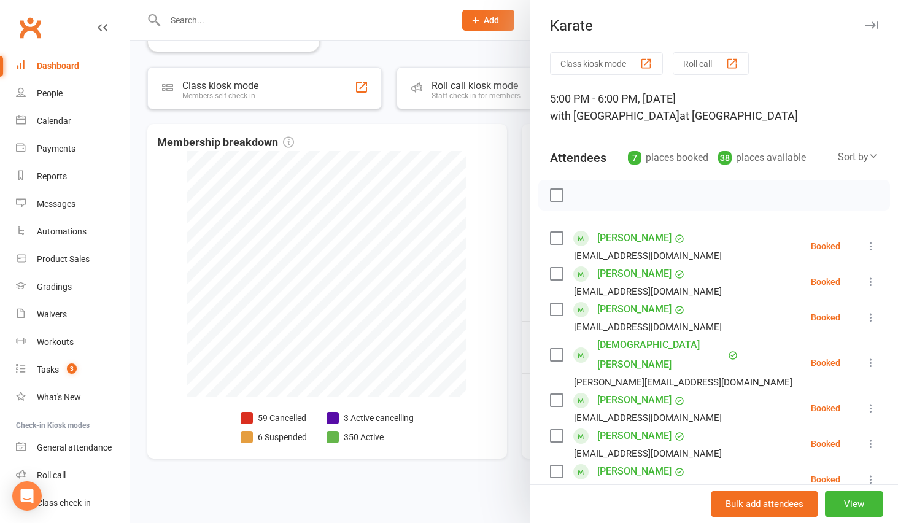
click at [519, 362] on div at bounding box center [514, 261] width 768 height 523
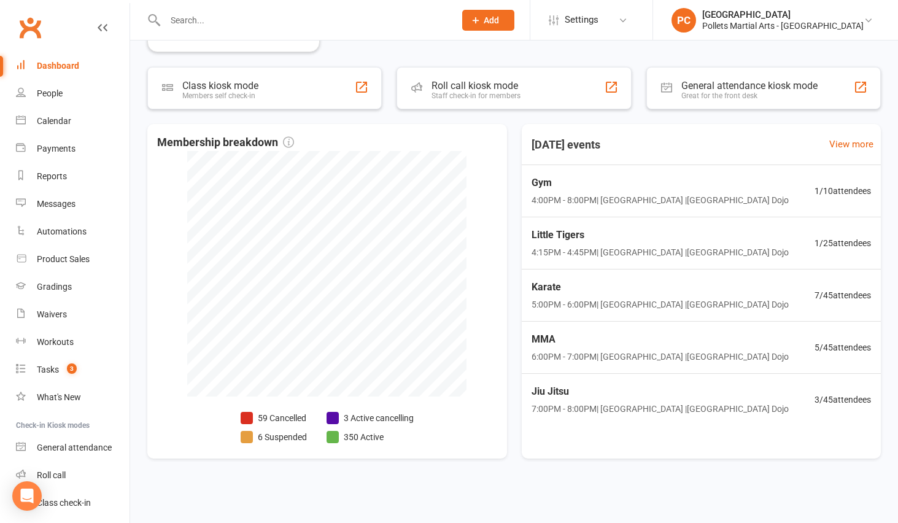
click at [250, 25] on input "text" at bounding box center [303, 20] width 285 height 17
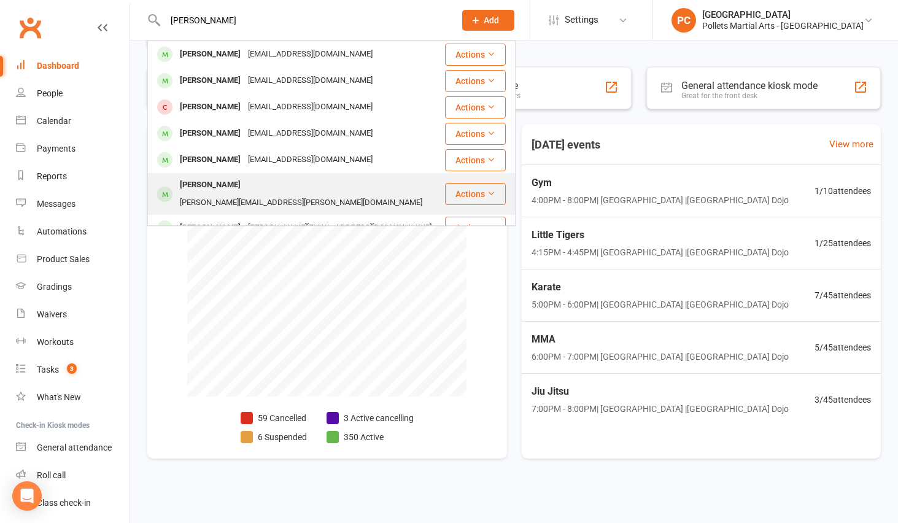
type input "dani"
click at [298, 194] on div "Noushin.ghasemi@gmail.com" at bounding box center [301, 203] width 250 height 18
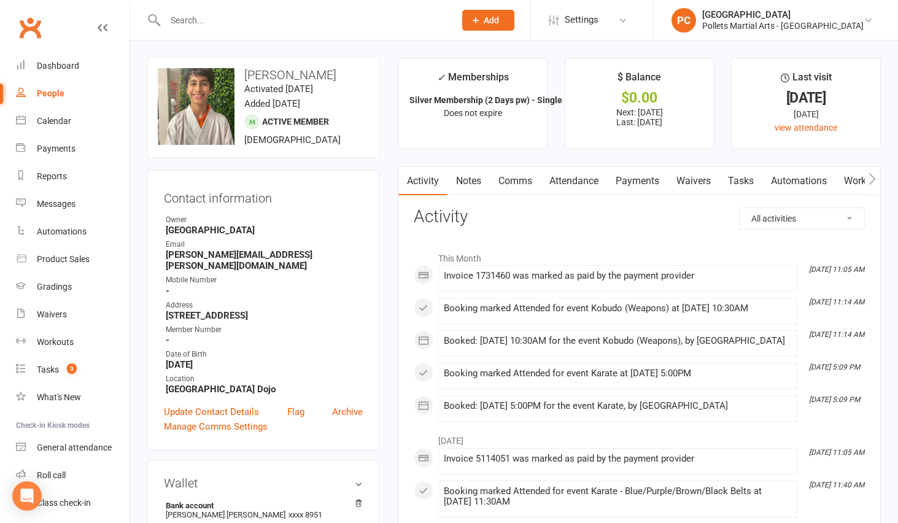
click at [876, 179] on button "button" at bounding box center [872, 181] width 15 height 28
click at [876, 178] on icon "button" at bounding box center [871, 178] width 7 height 13
click at [853, 187] on link "Mobile App" at bounding box center [858, 181] width 66 height 28
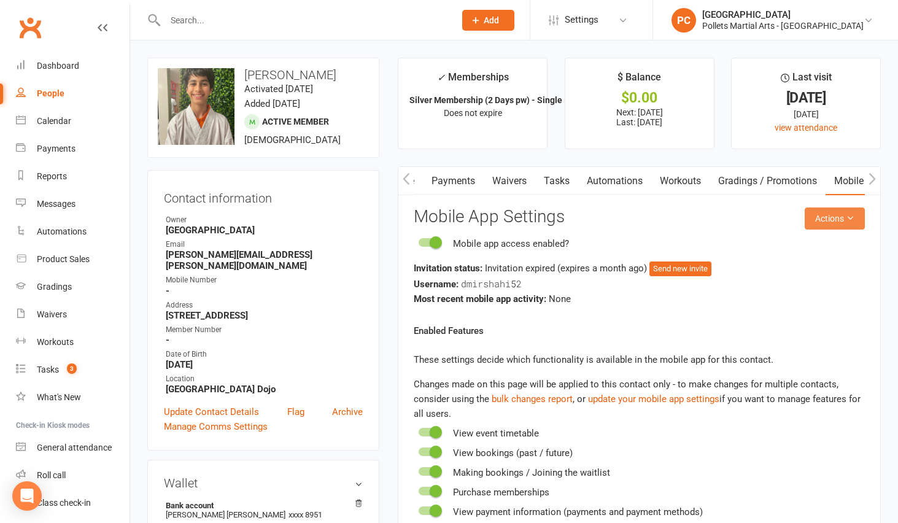
click at [822, 222] on button "Actions" at bounding box center [835, 218] width 60 height 22
click at [790, 275] on link "Send invitation SMS" at bounding box center [794, 270] width 122 height 25
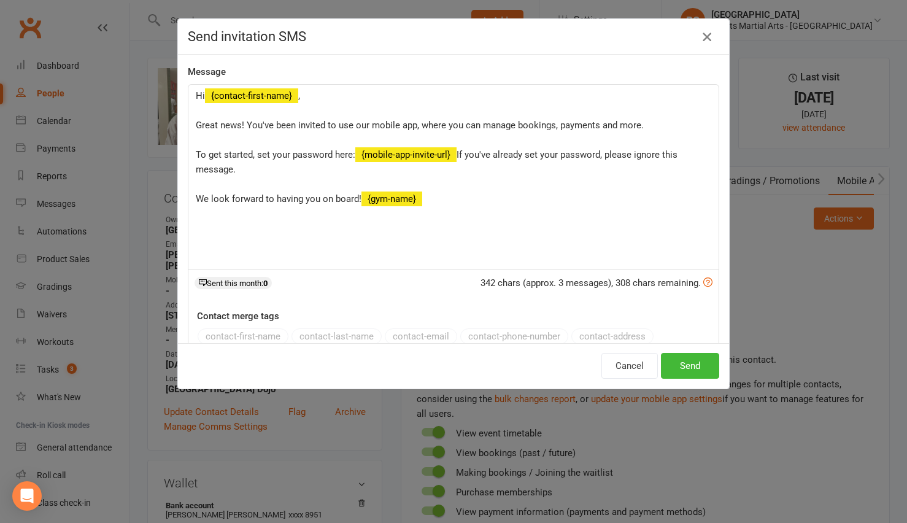
click at [706, 45] on button "button" at bounding box center [707, 37] width 20 height 20
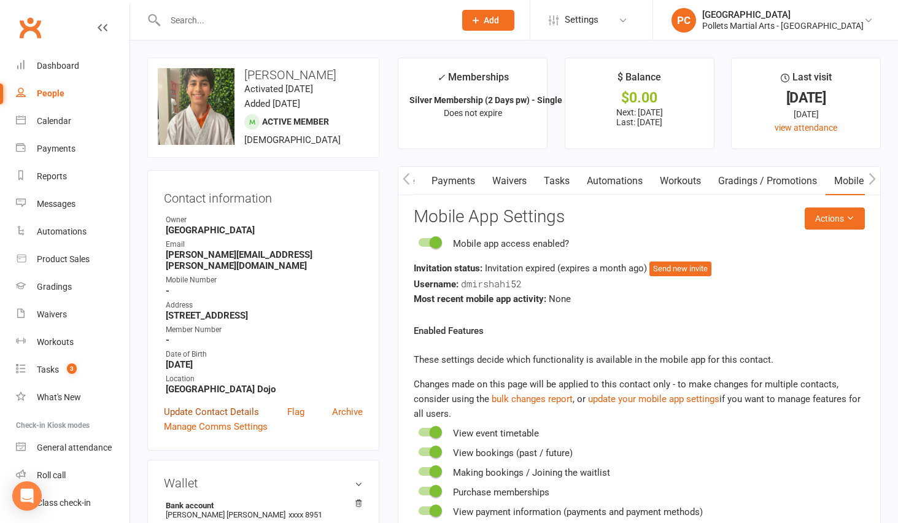
click at [220, 404] on link "Update Contact Details" at bounding box center [211, 411] width 95 height 15
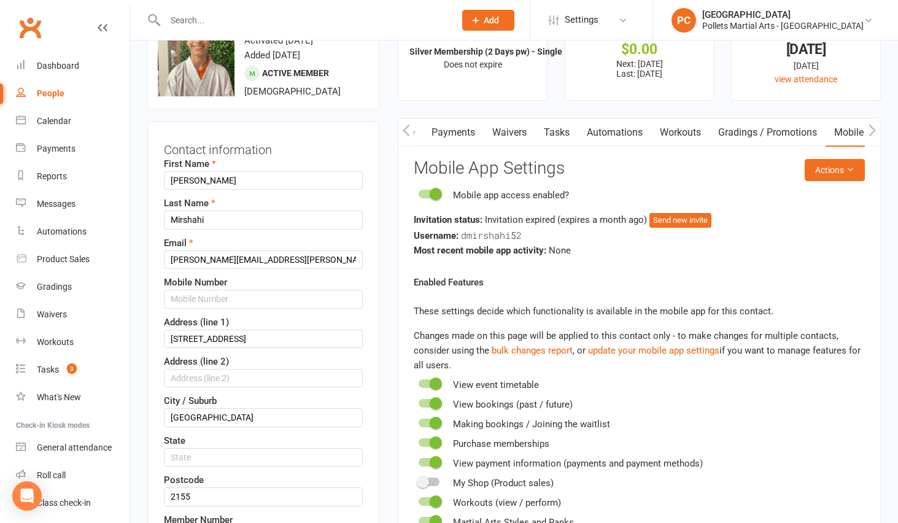
scroll to position [58, 0]
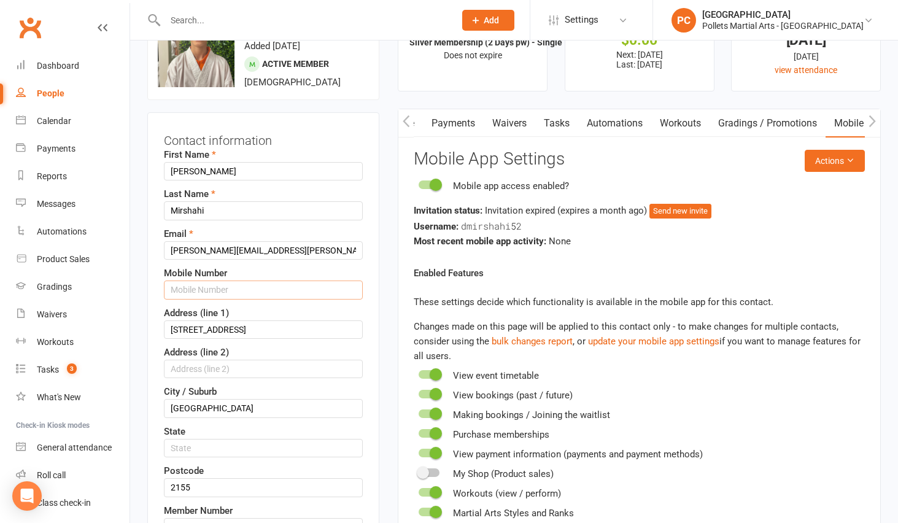
click at [190, 292] on input "text" at bounding box center [263, 289] width 199 height 18
click at [193, 290] on input "text" at bounding box center [263, 289] width 199 height 18
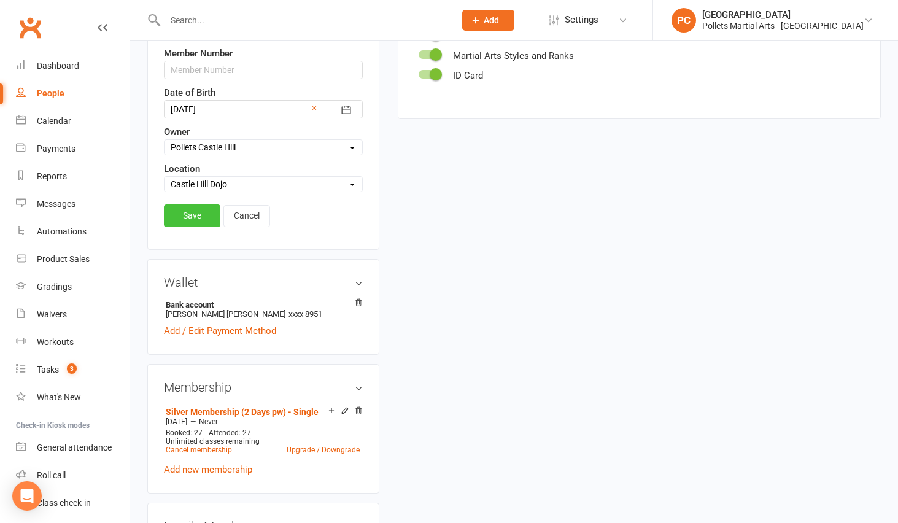
type input "0415764785"
click at [197, 206] on link "Save" at bounding box center [192, 215] width 56 height 22
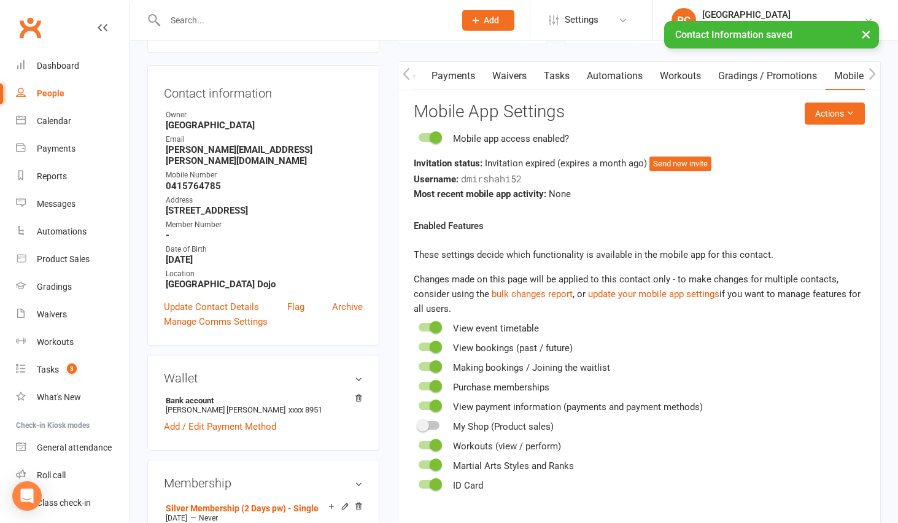
scroll to position [0, 0]
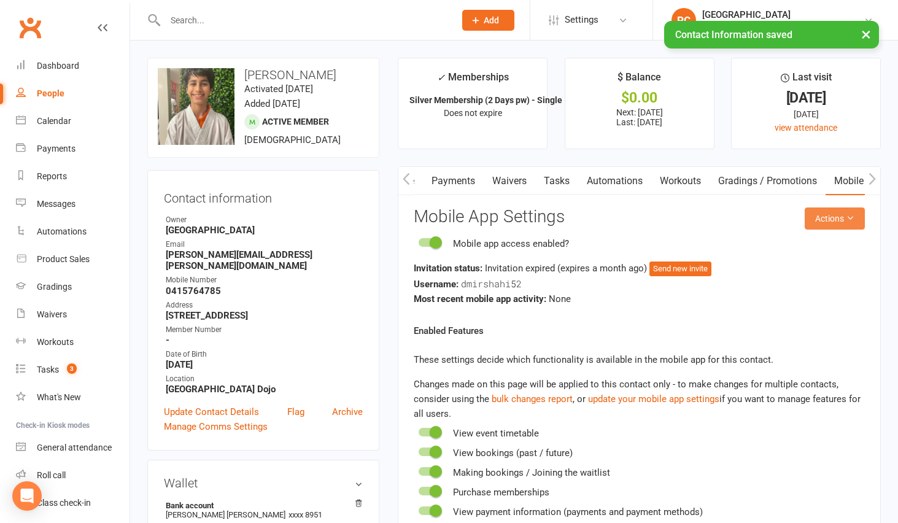
click at [832, 214] on button "Actions" at bounding box center [835, 218] width 60 height 22
click at [802, 272] on link "Send invitation SMS" at bounding box center [794, 270] width 122 height 25
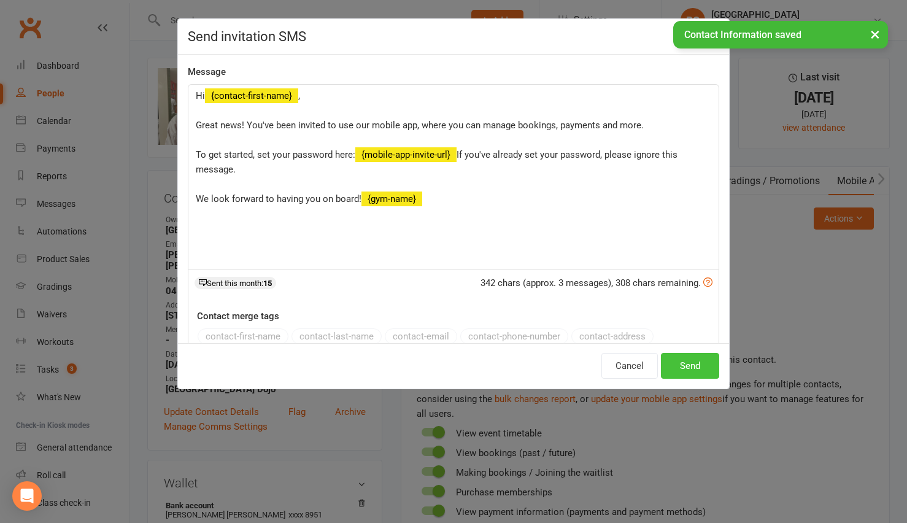
click at [706, 373] on button "Send" at bounding box center [690, 366] width 58 height 26
